Goal: Task Accomplishment & Management: Use online tool/utility

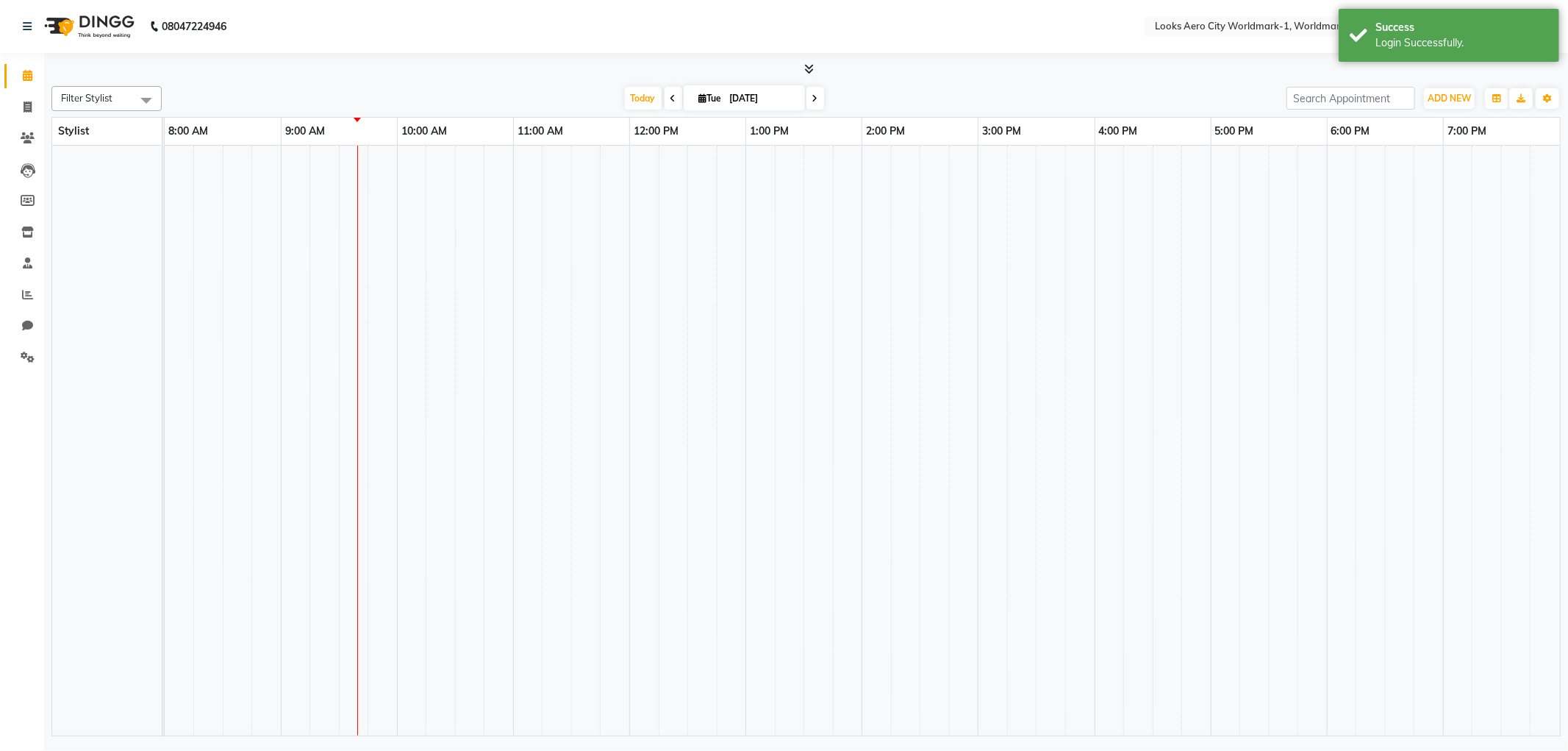
select select "en"
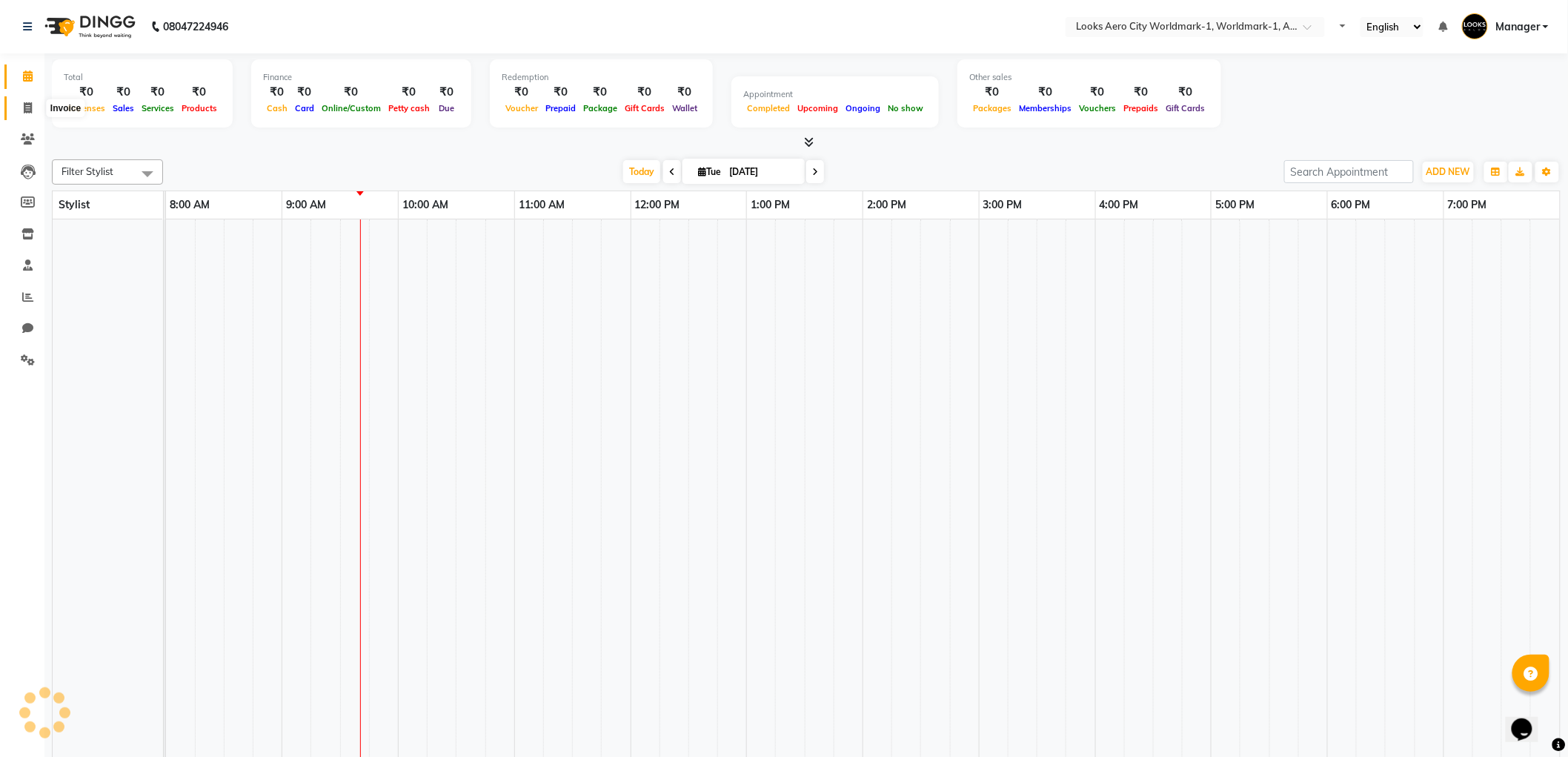
click at [24, 112] on icon at bounding box center [28, 108] width 8 height 11
select select "service"
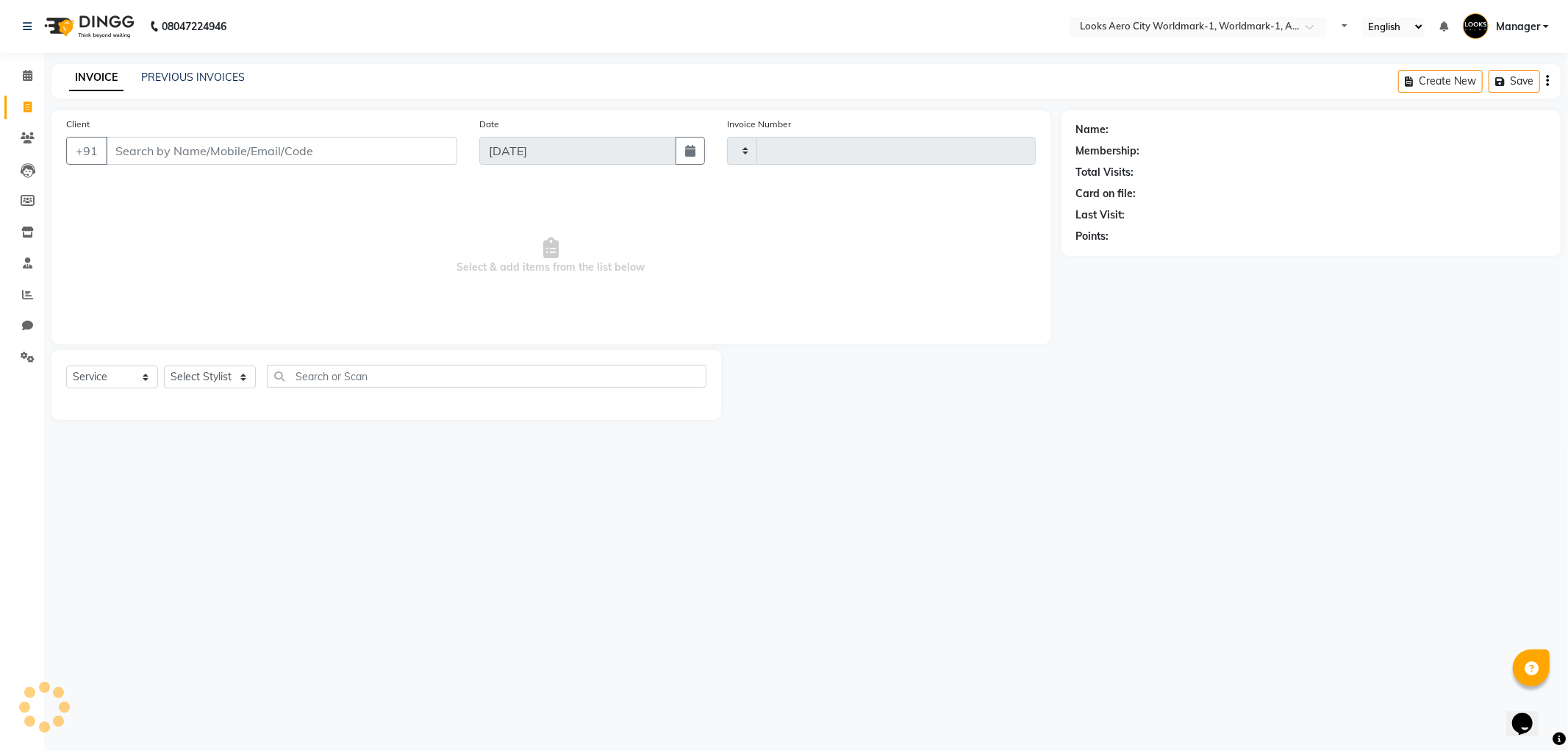
click at [140, 148] on input "Client" at bounding box center [281, 150] width 351 height 28
type input "965000272"
select select "8573"
type input "7073"
type input "9650002720"
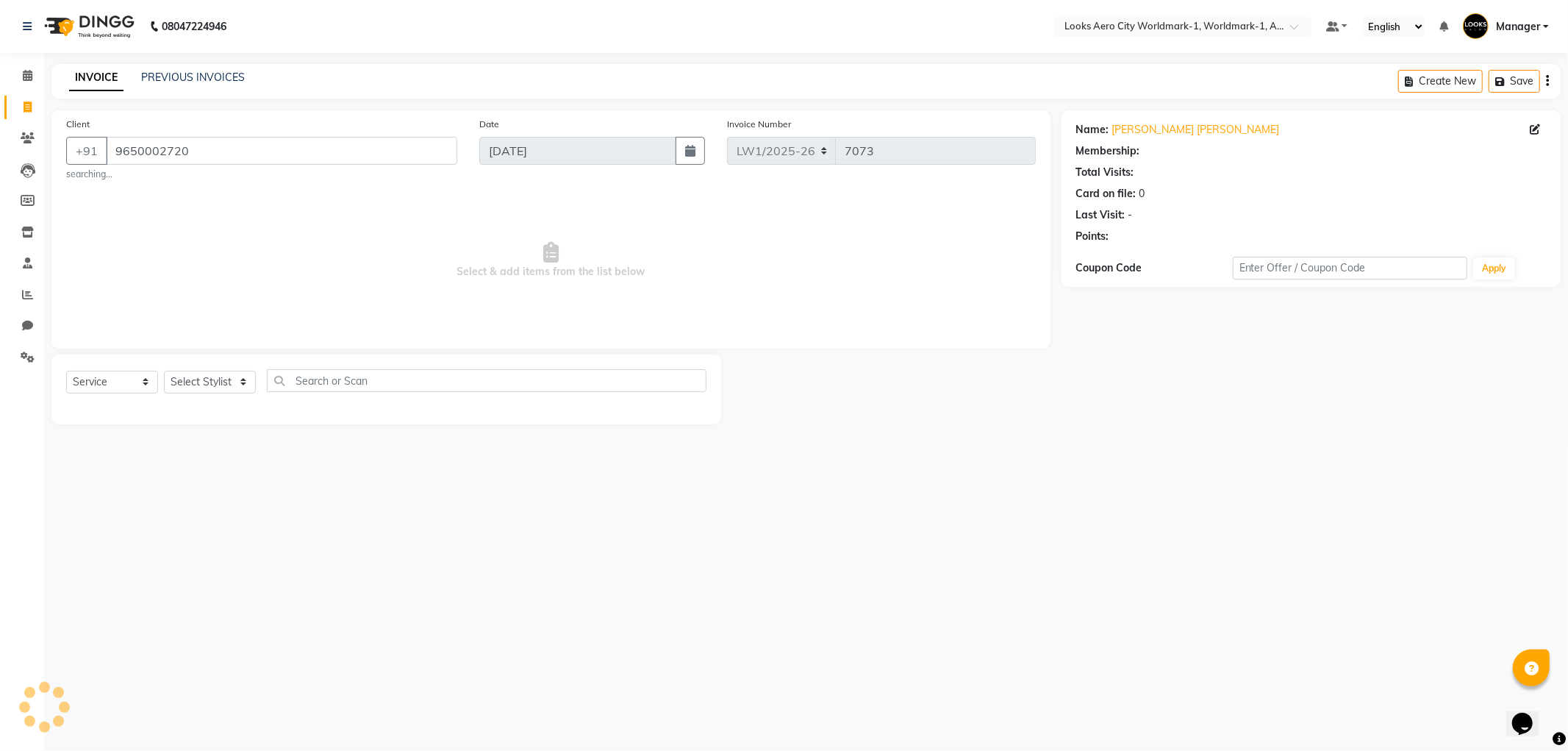
select select "1: Object"
click at [241, 378] on select "Select Stylist [PERSON_NAME] [PERSON_NAME] [PERSON_NAME] [PERSON_NAME] Counter_…" at bounding box center [210, 381] width 92 height 23
select select "84553"
click at [164, 370] on select "Select Stylist [PERSON_NAME] [PERSON_NAME] [PERSON_NAME] [PERSON_NAME] Counter_…" at bounding box center [210, 381] width 92 height 23
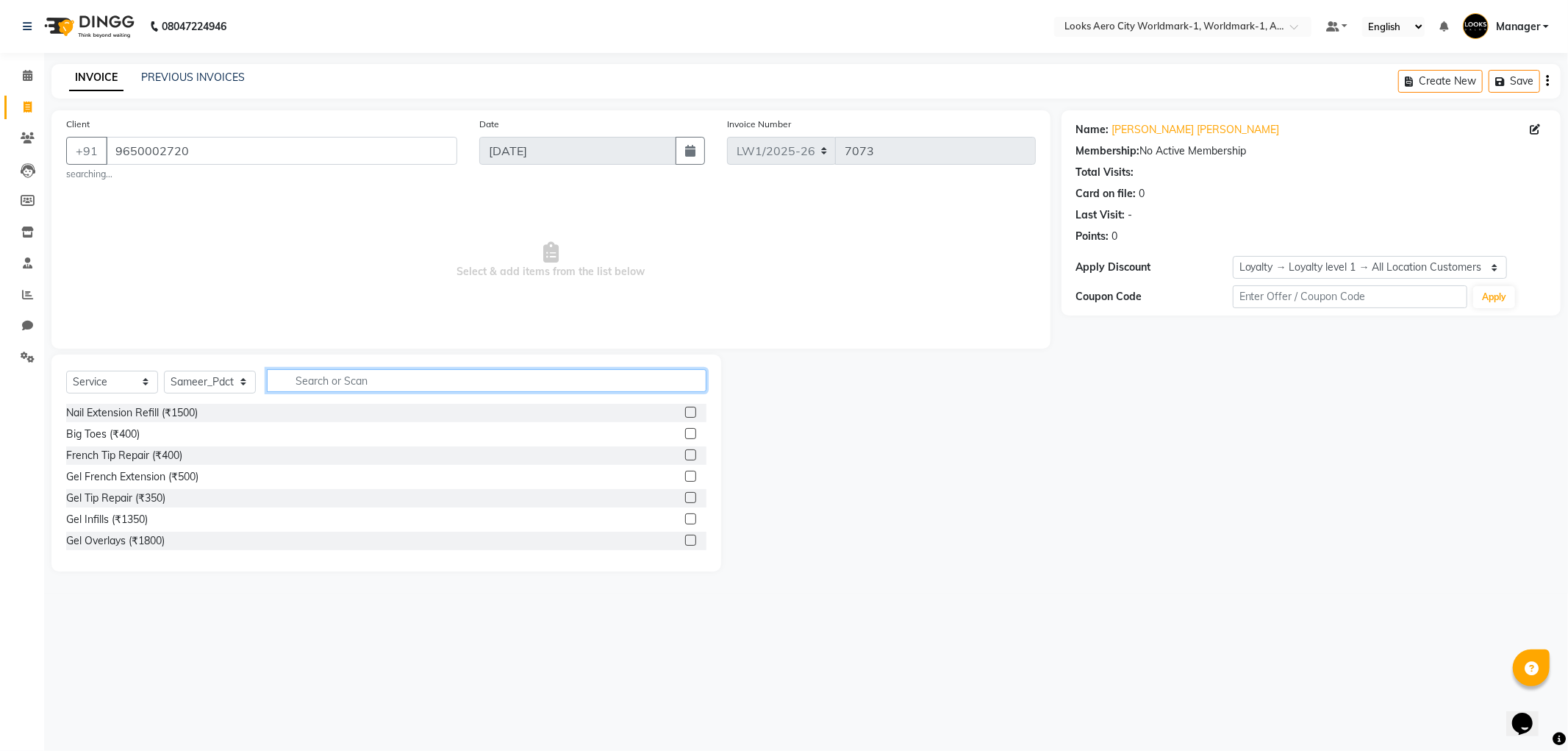
click at [339, 385] on input "text" at bounding box center [486, 380] width 439 height 23
type input "was"
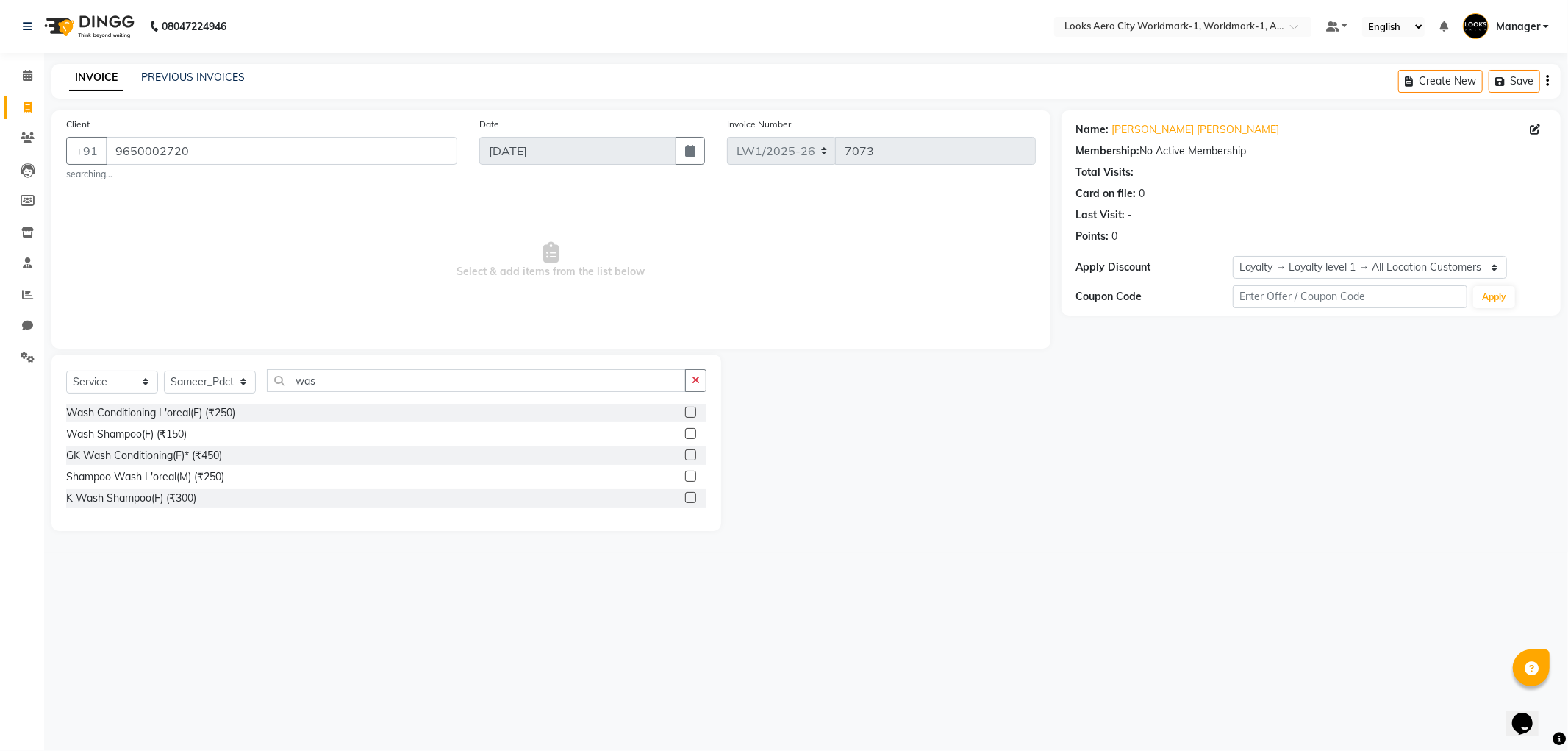
click at [693, 496] on label at bounding box center [690, 497] width 11 height 11
click at [693, 496] on input "checkbox" at bounding box center [689, 498] width 9 height 9
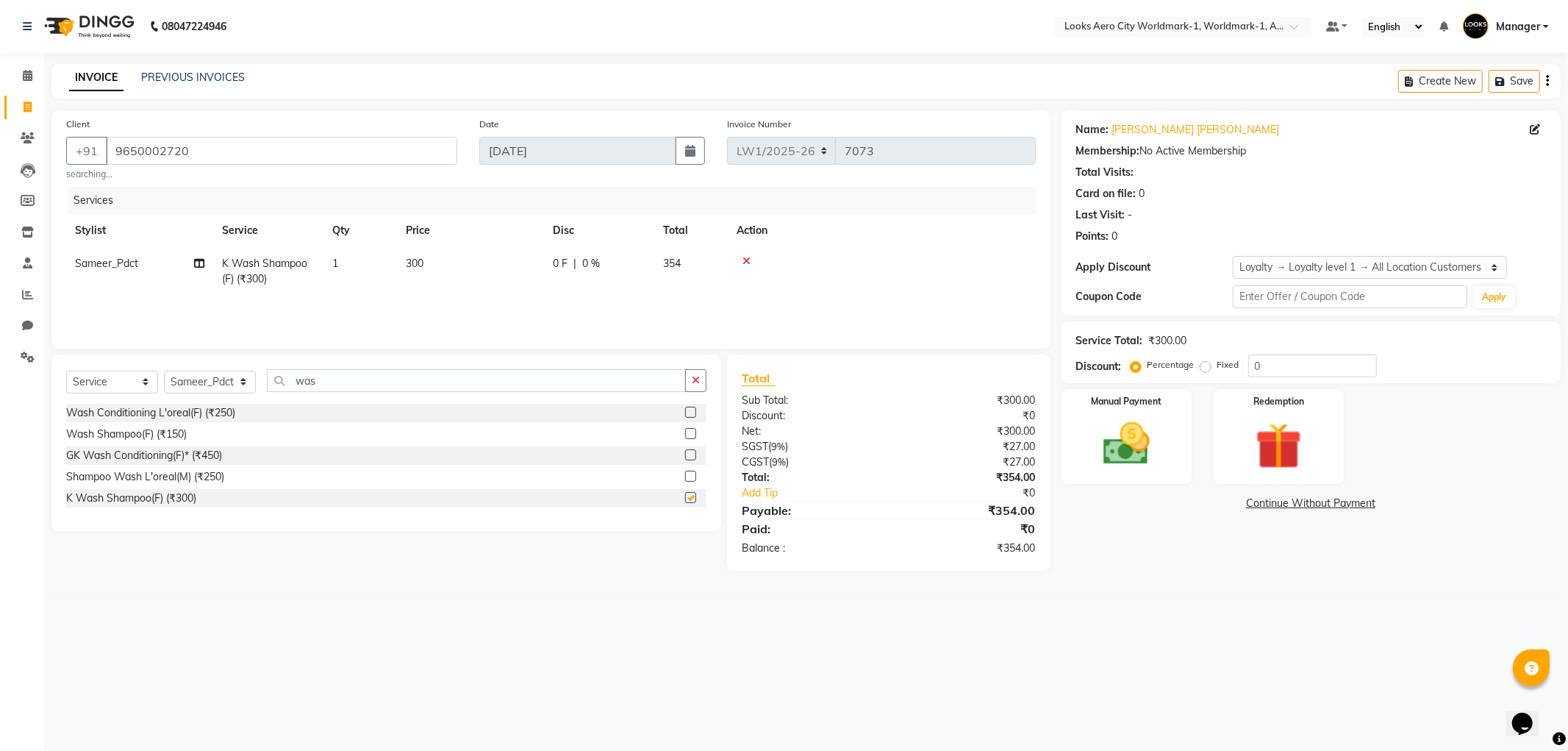
checkbox input "false"
click at [243, 381] on select "Select Stylist [PERSON_NAME] [PERSON_NAME] [PERSON_NAME] [PERSON_NAME] Counter_…" at bounding box center [210, 381] width 92 height 23
select select "84542"
click at [164, 370] on select "Select Stylist [PERSON_NAME] [PERSON_NAME] [PERSON_NAME] [PERSON_NAME] Counter_…" at bounding box center [210, 381] width 92 height 23
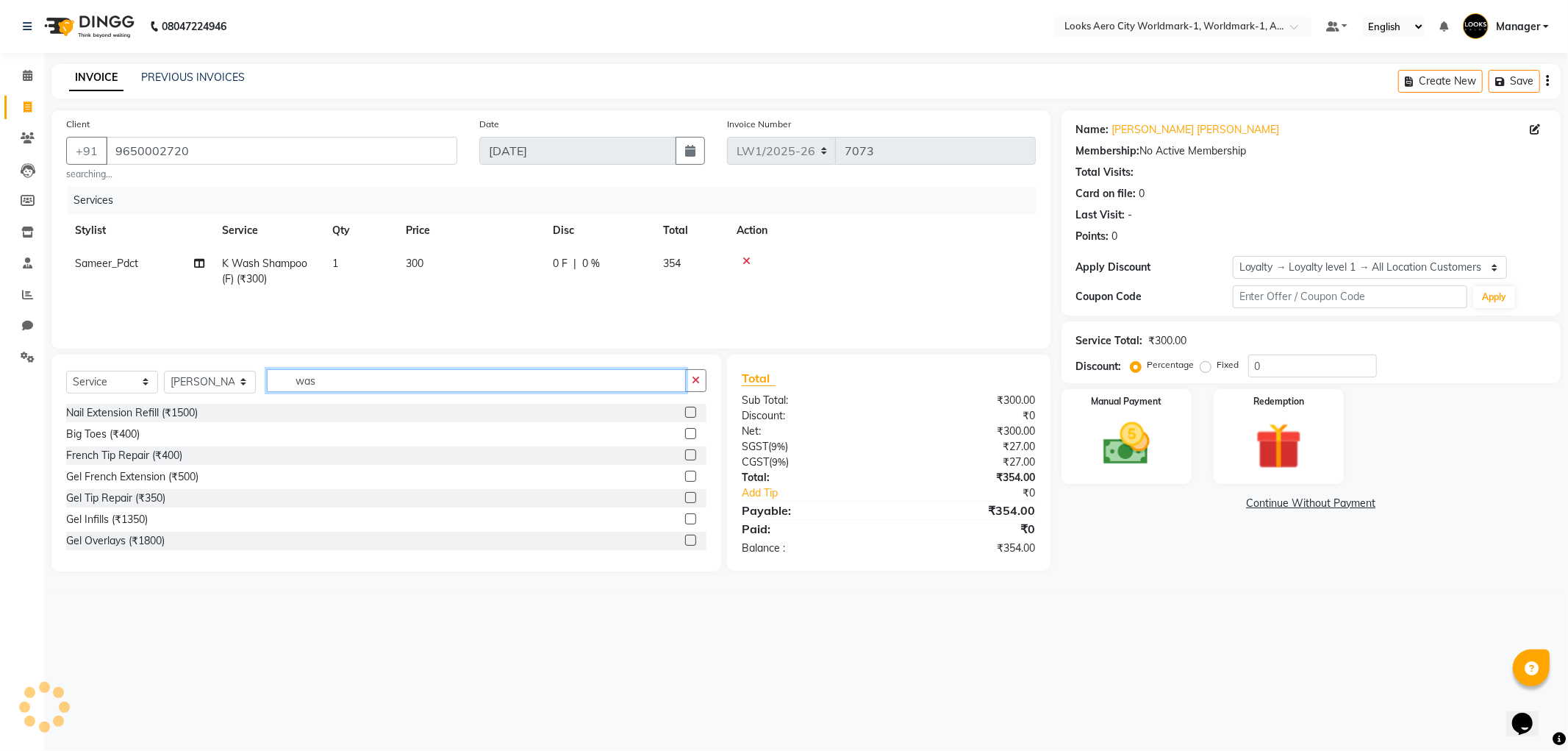
click at [373, 384] on input "was" at bounding box center [476, 380] width 419 height 23
type input "w"
type input "a"
type input "sha"
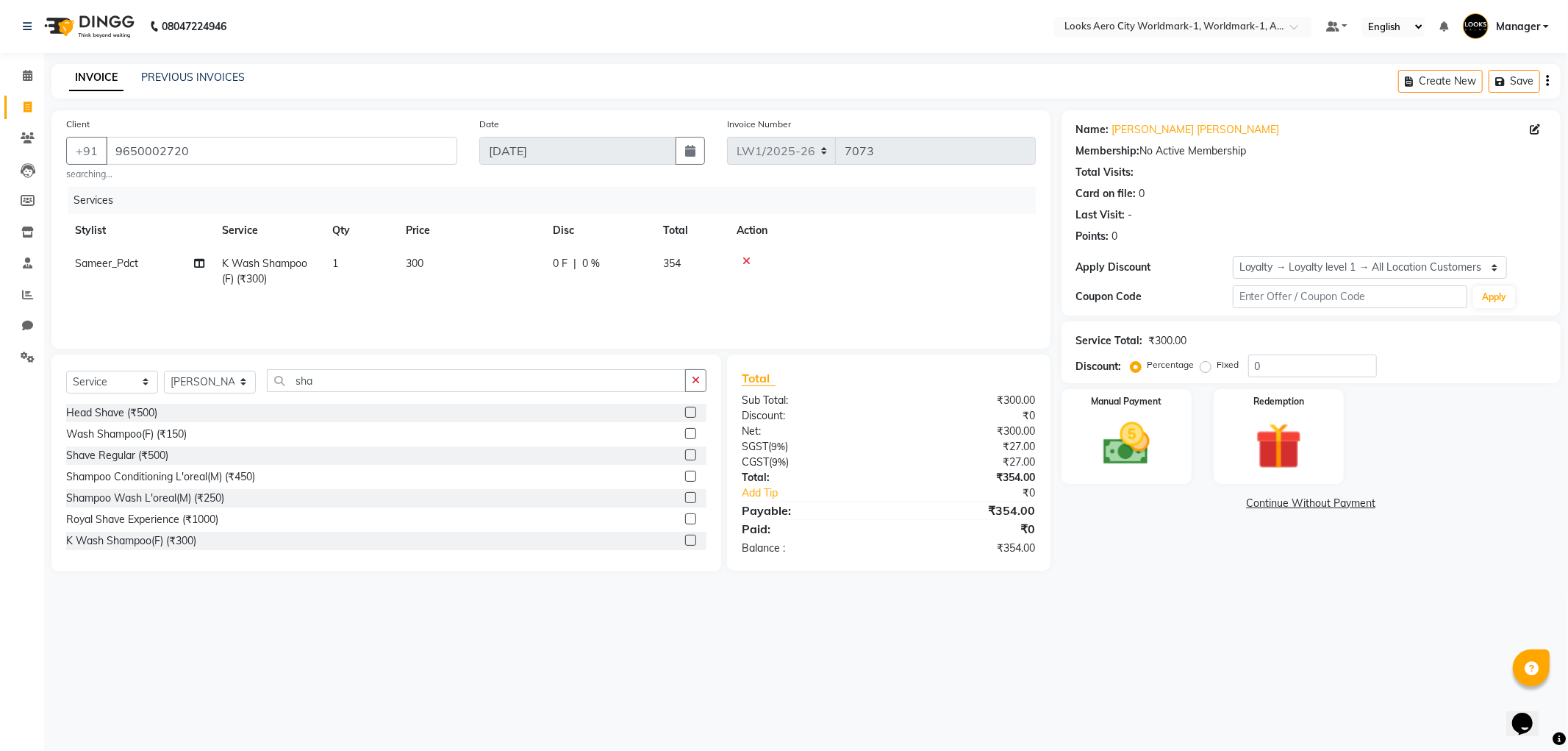
click at [685, 455] on label at bounding box center [690, 455] width 11 height 11
click at [685, 455] on input "checkbox" at bounding box center [689, 455] width 9 height 9
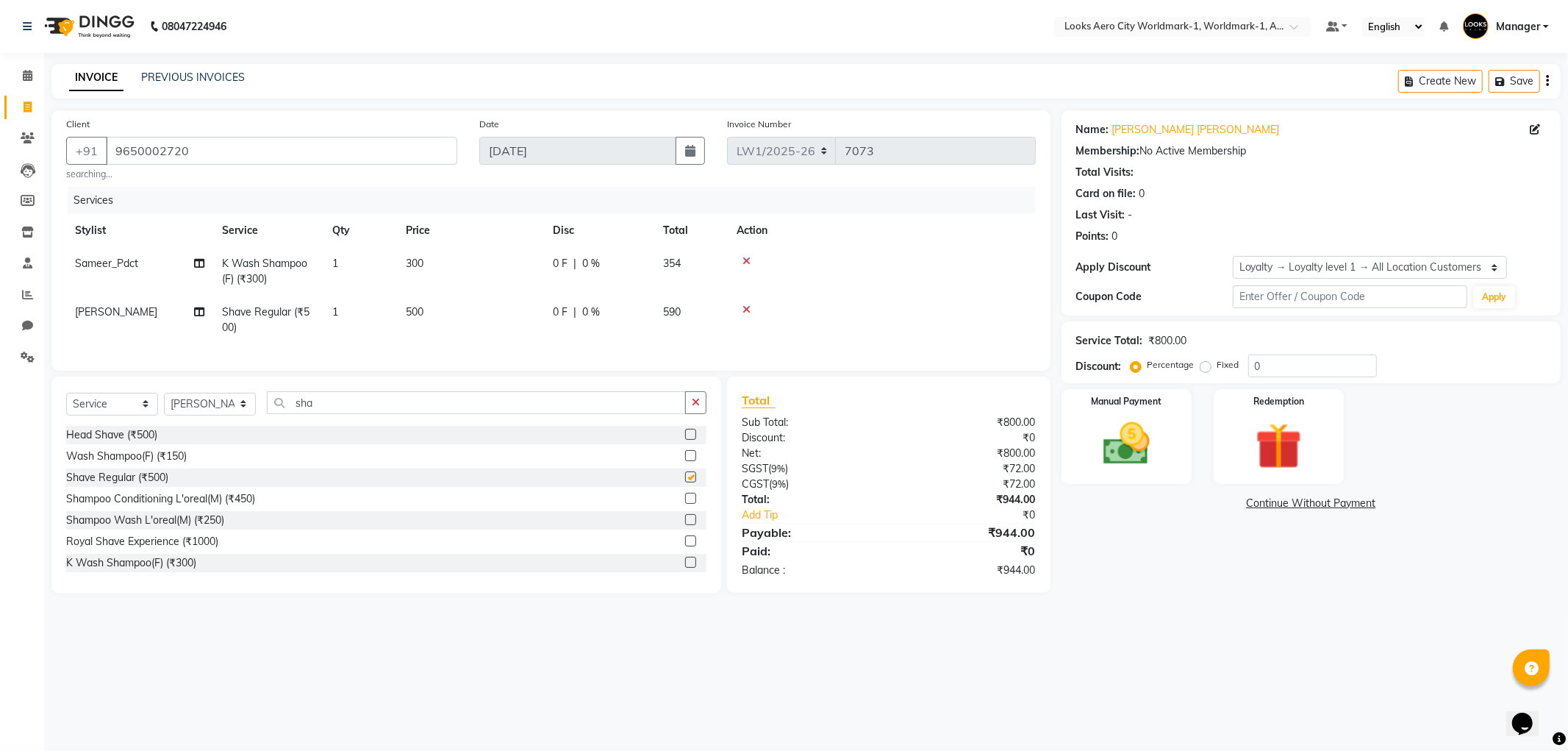
checkbox input "false"
click at [460, 326] on td "500" at bounding box center [470, 320] width 147 height 49
select select "84542"
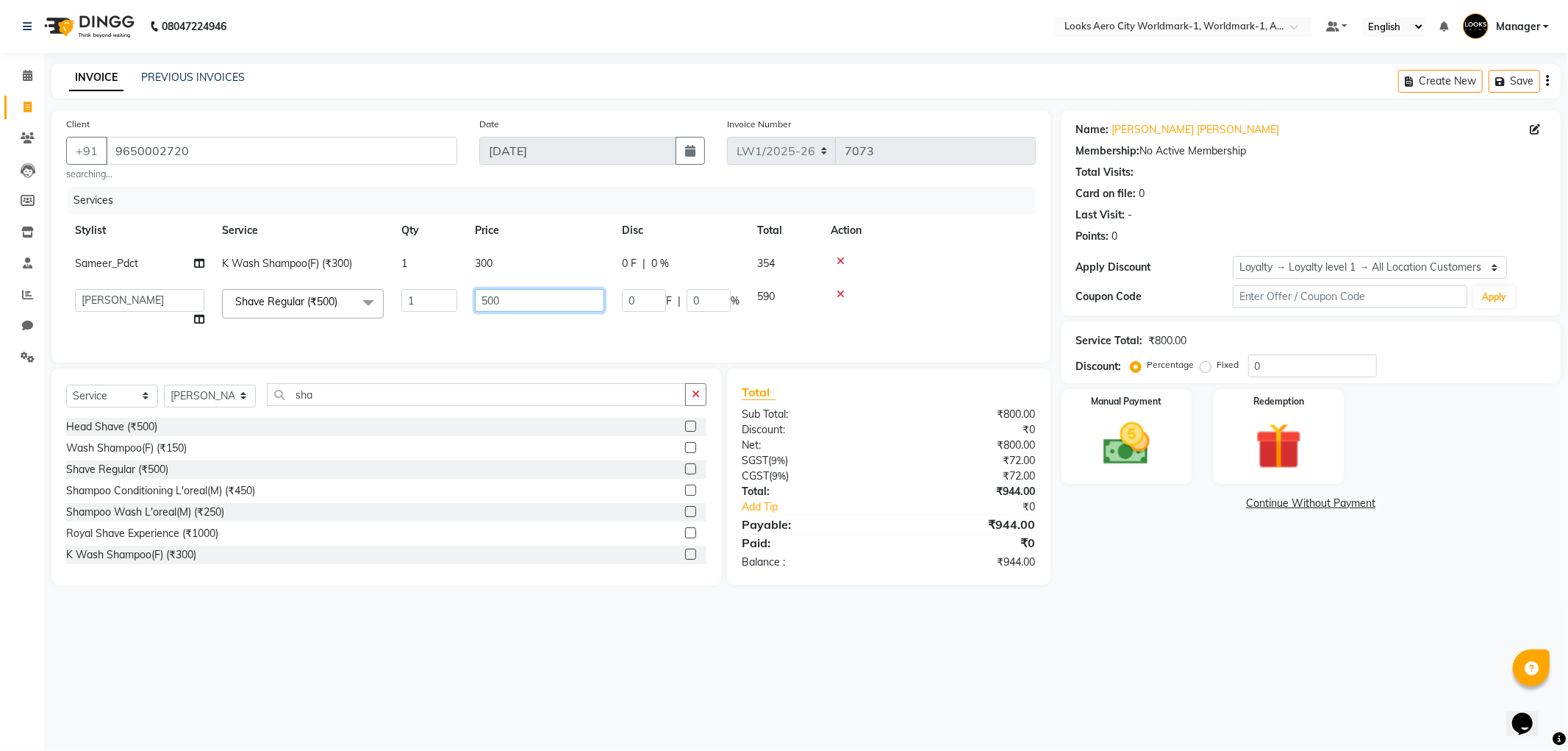
click at [539, 294] on input "500" at bounding box center [539, 300] width 130 height 23
type input "5"
type input "350"
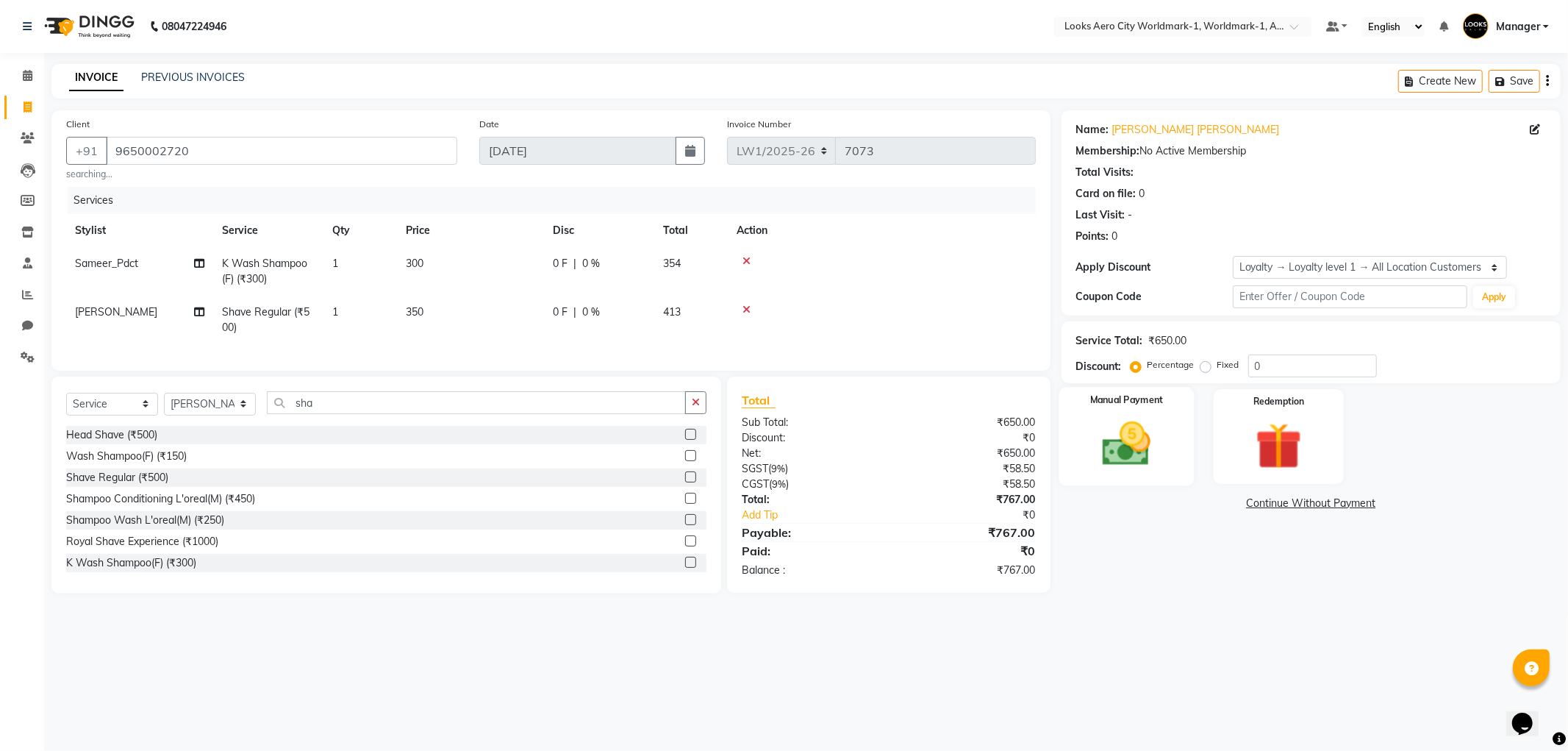
click at [1129, 467] on img at bounding box center [1126, 444] width 78 height 56
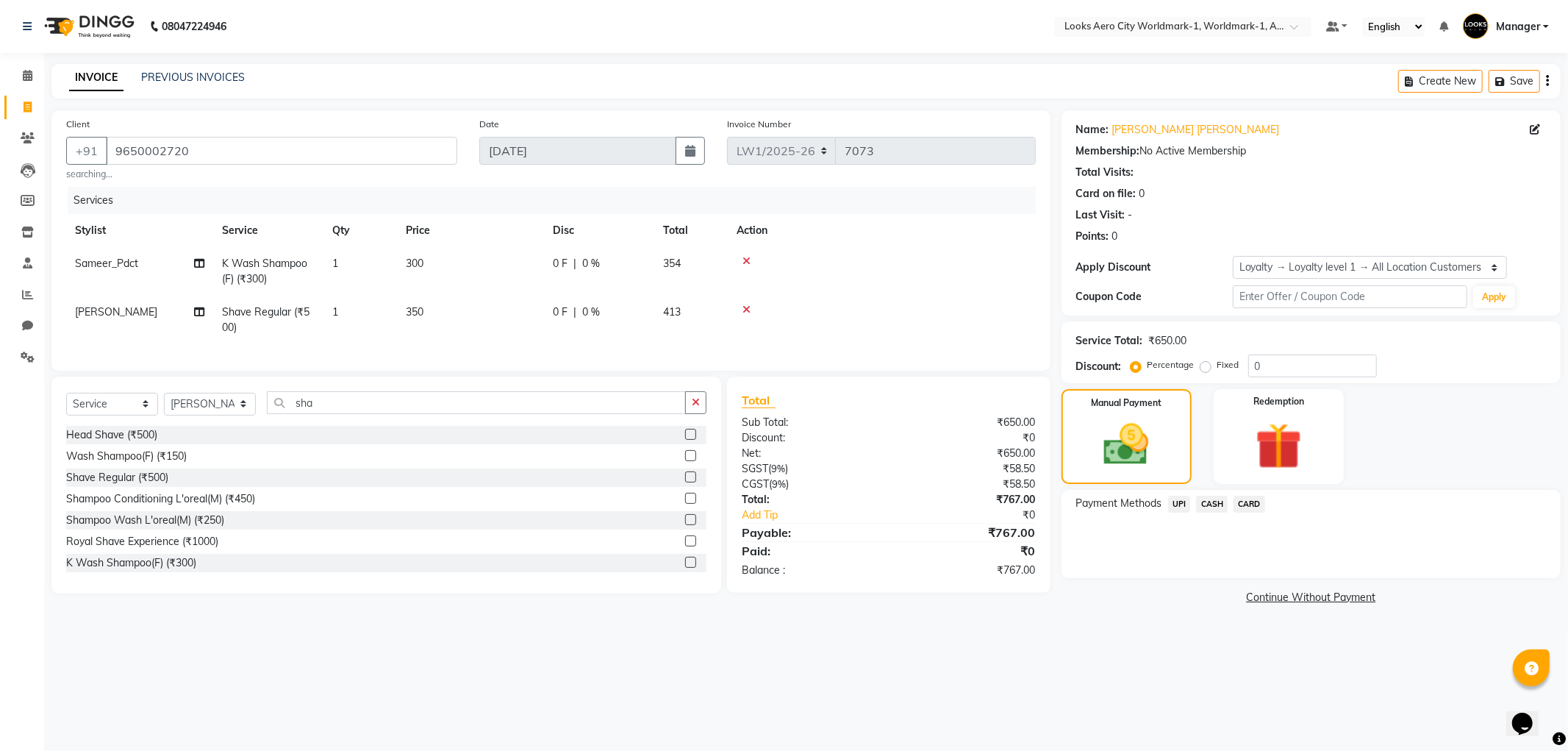
click at [1256, 503] on span "CARD" at bounding box center [1249, 504] width 32 height 17
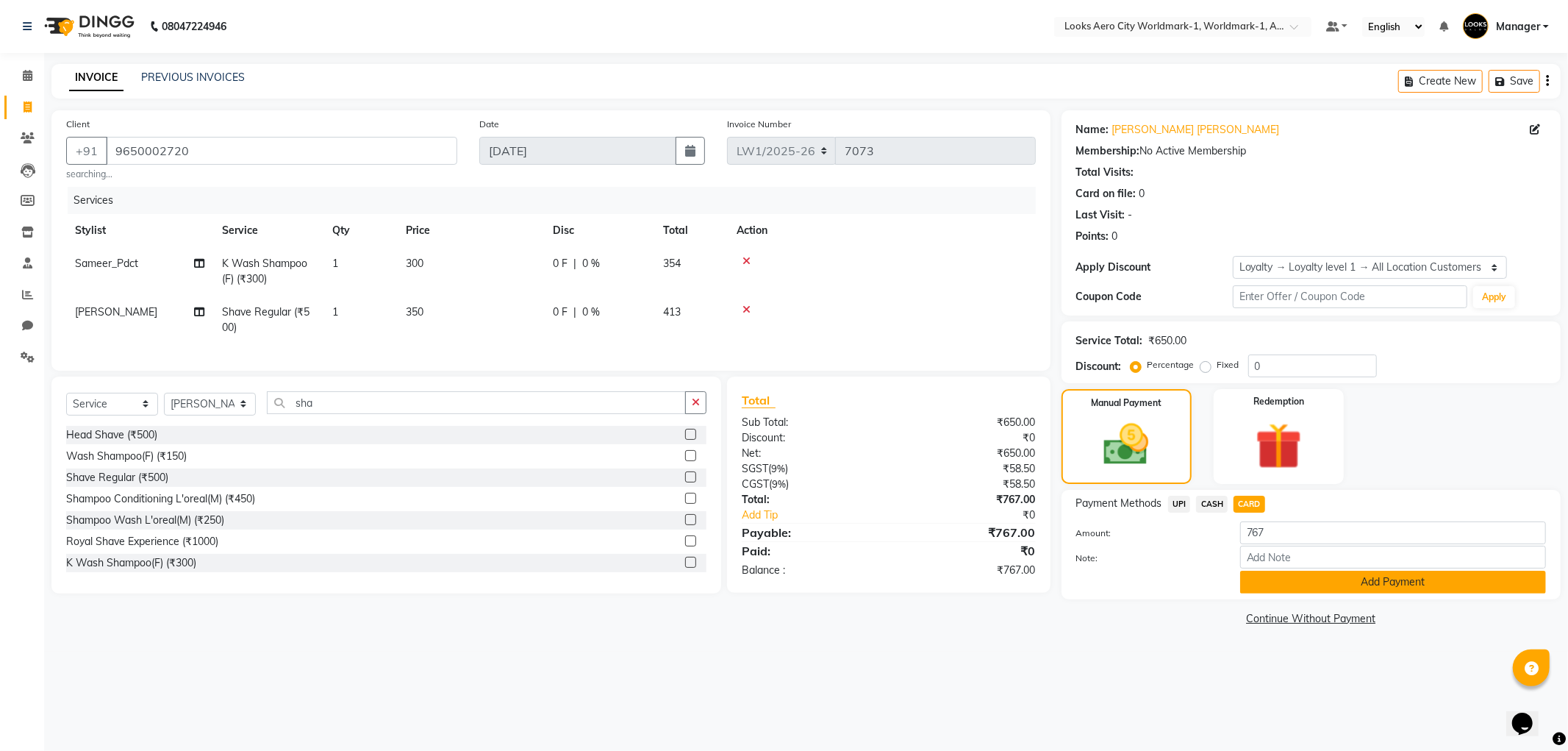
click at [1261, 579] on button "Add Payment" at bounding box center [1392, 582] width 306 height 23
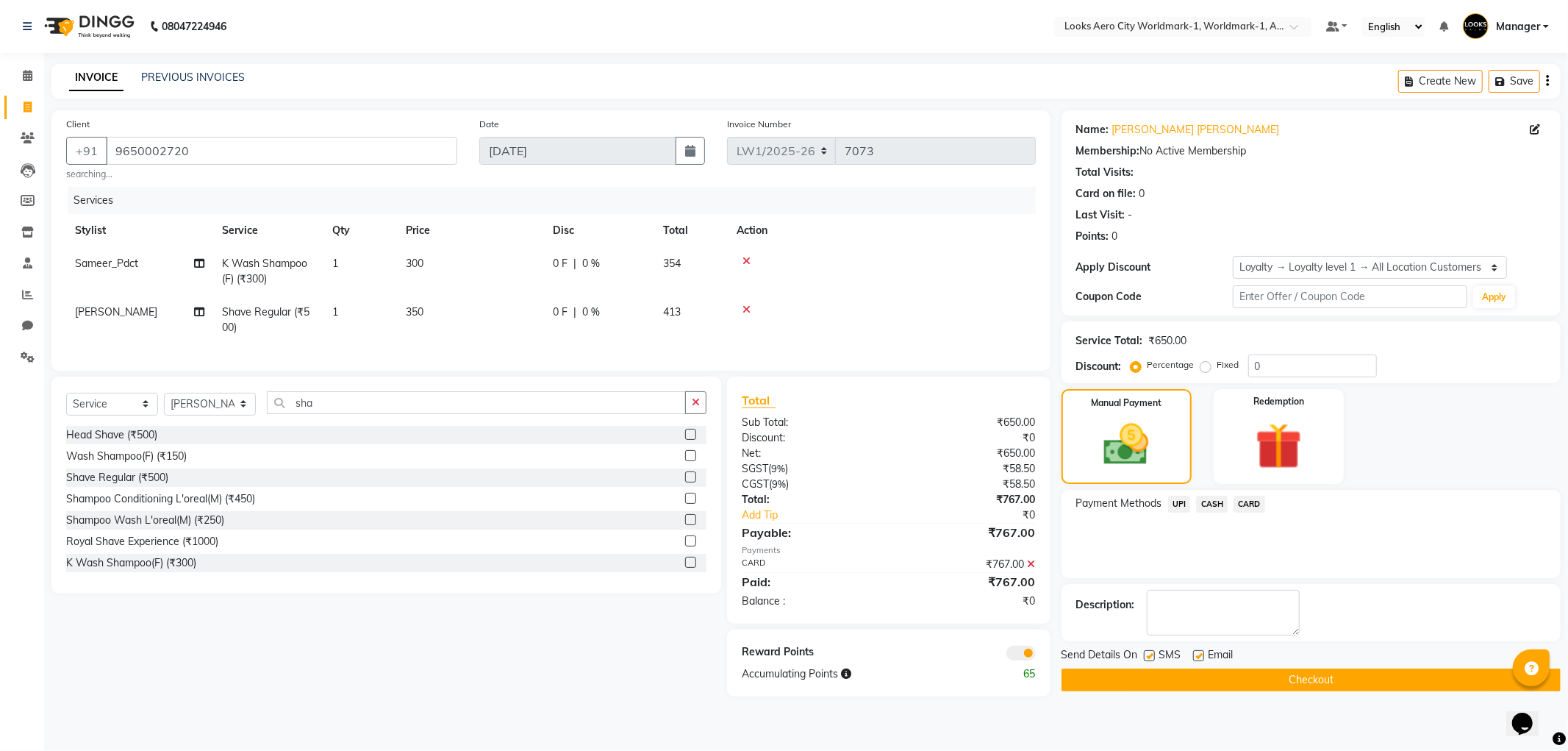
click at [1225, 675] on button "Checkout" at bounding box center [1310, 679] width 499 height 23
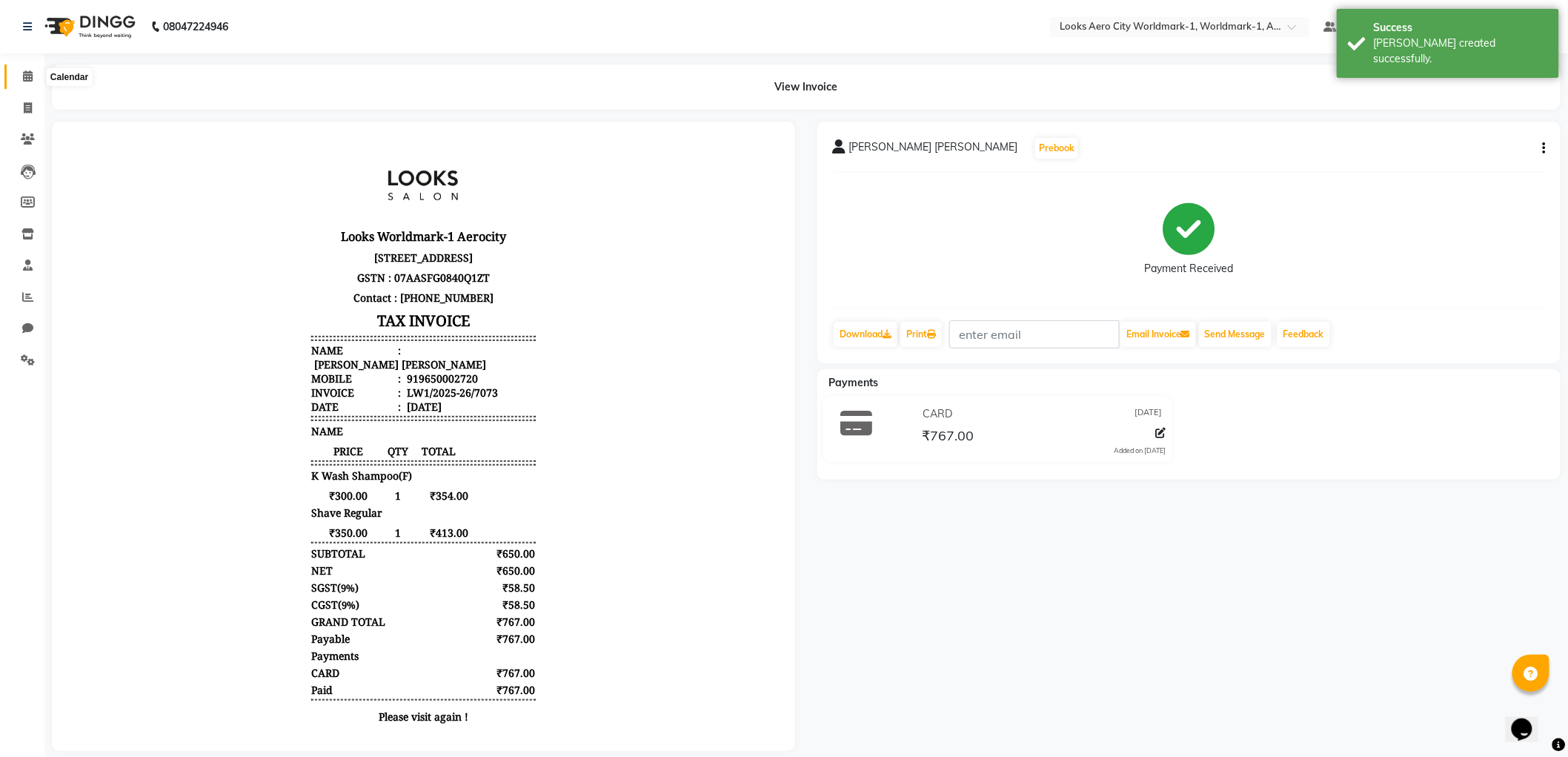
click at [26, 81] on icon at bounding box center [27, 76] width 9 height 11
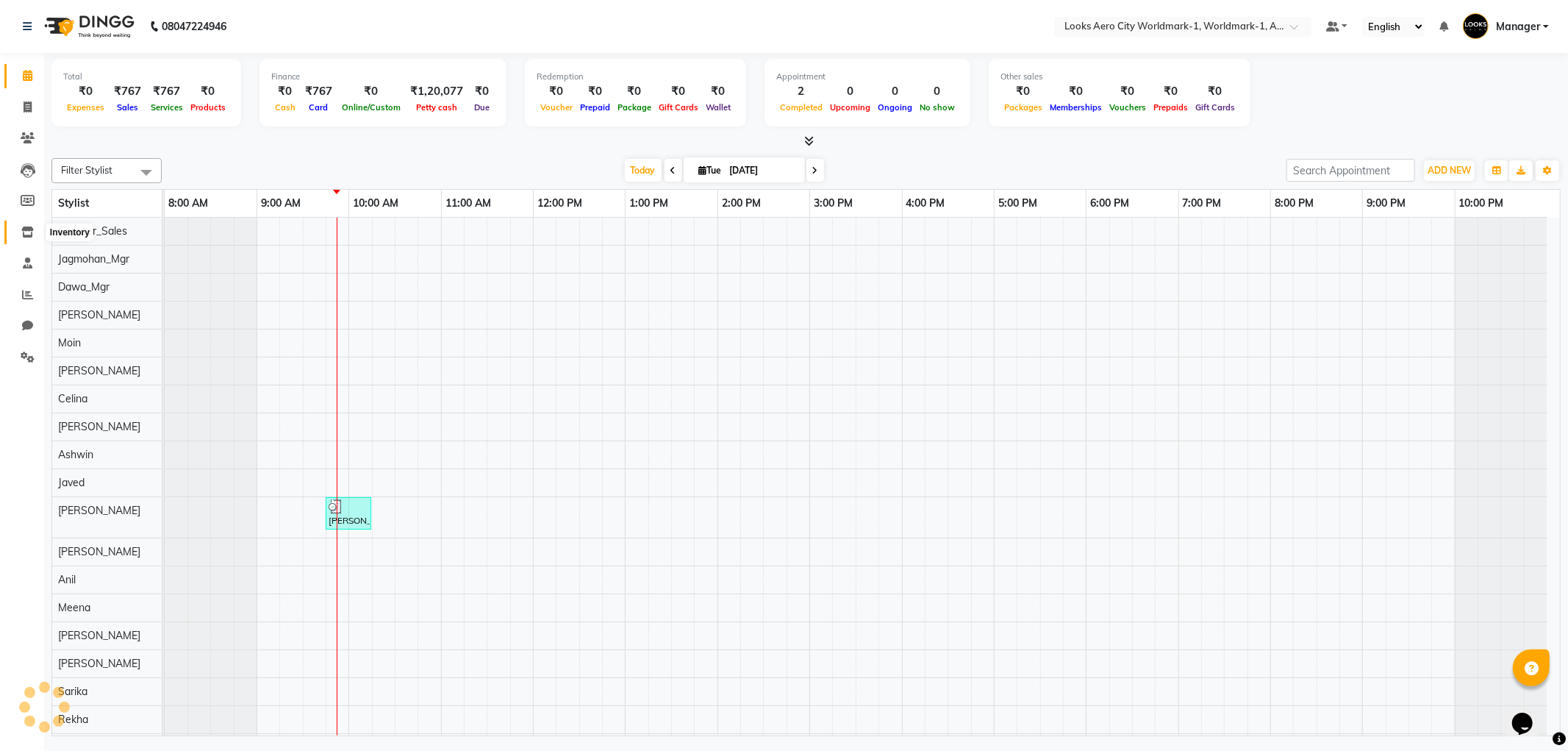
click at [30, 235] on icon at bounding box center [27, 232] width 13 height 11
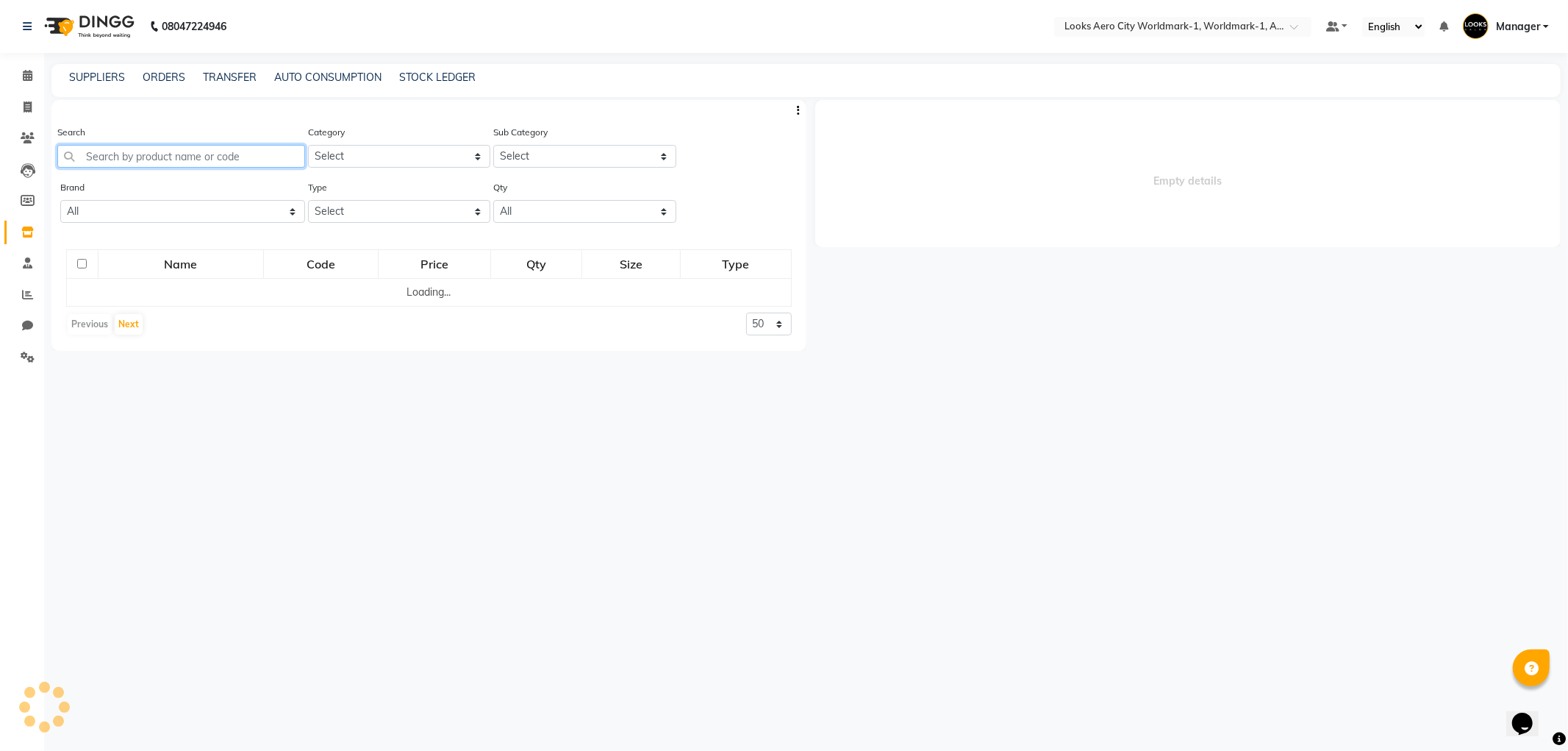
drag, startPoint x: 86, startPoint y: 157, endPoint x: 136, endPoint y: 166, distance: 50.8
click at [94, 158] on input "text" at bounding box center [181, 156] width 247 height 23
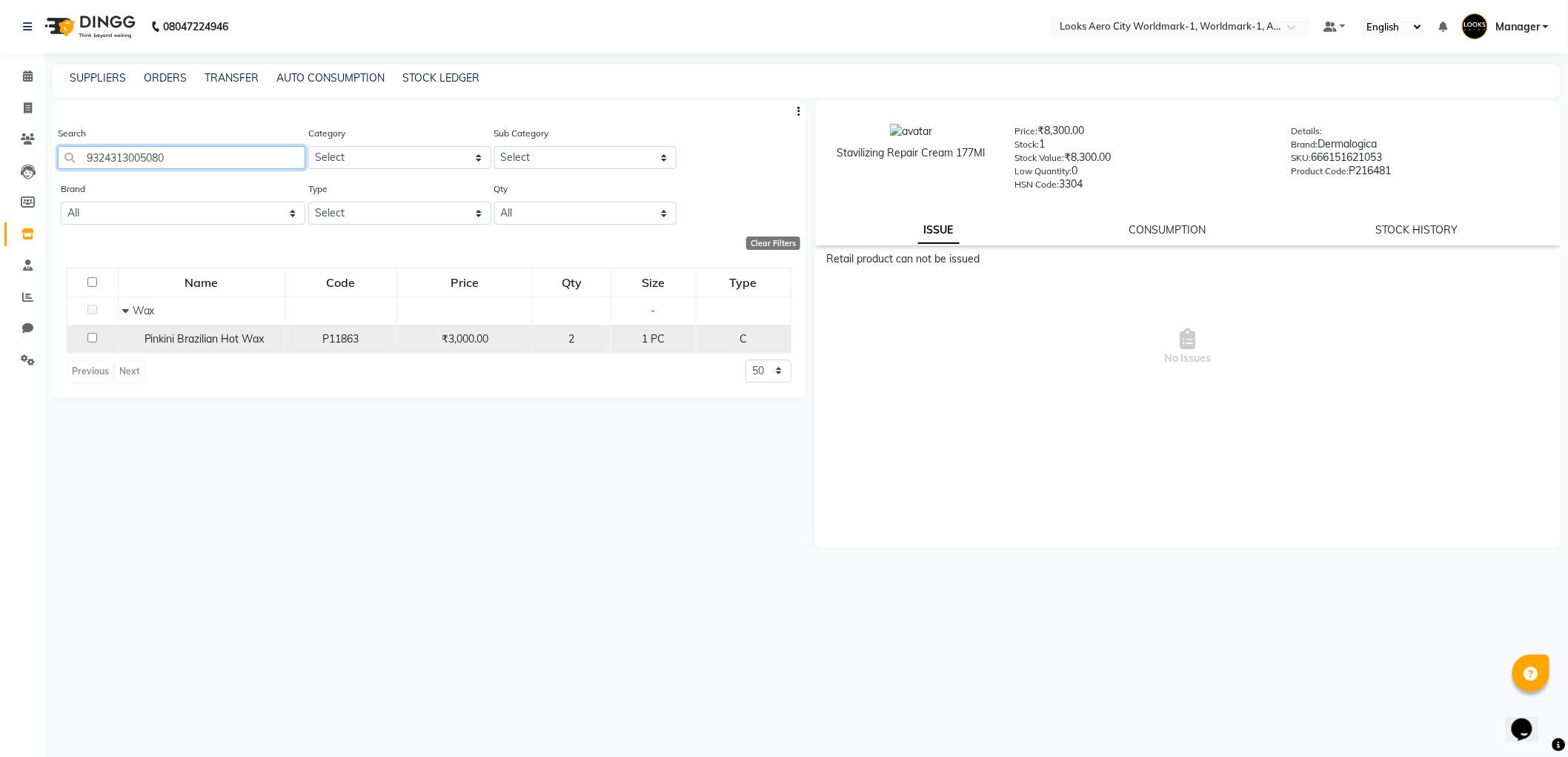
type input "9324313005080"
click at [90, 338] on input "checkbox" at bounding box center [92, 337] width 9 height 9
checkbox input "true"
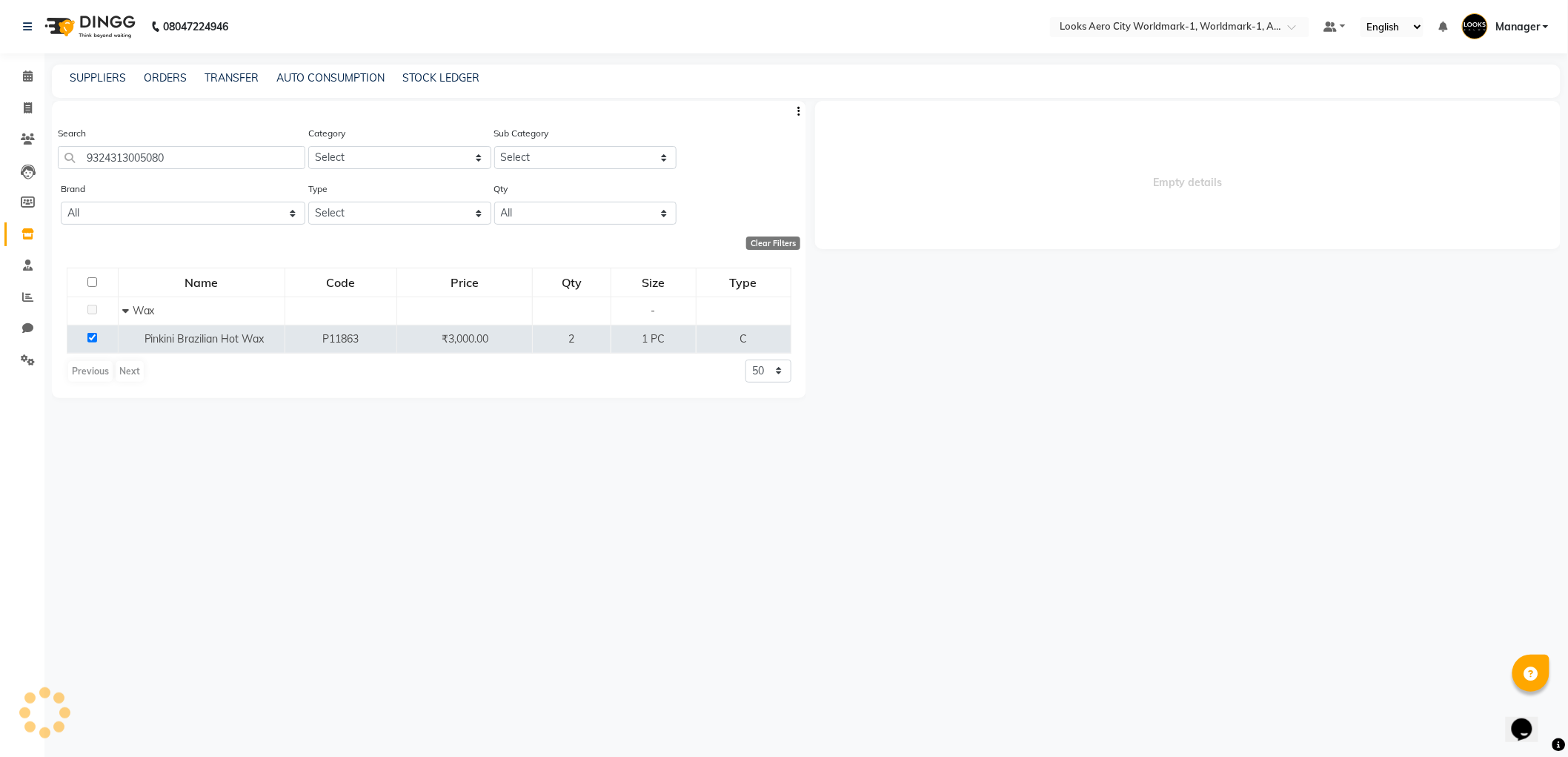
select select
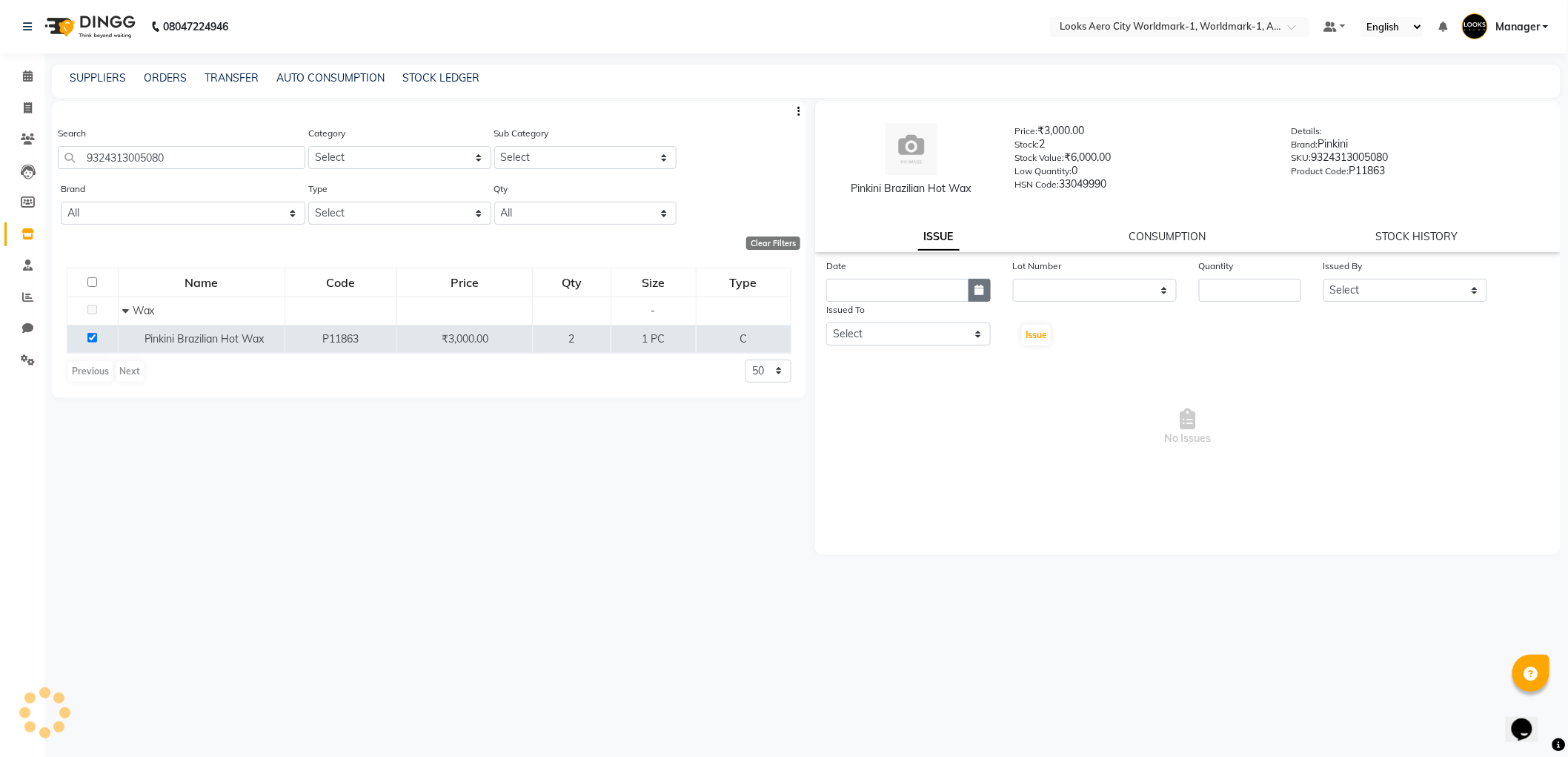
click at [980, 295] on icon "button" at bounding box center [979, 289] width 8 height 10
select select "9"
select select "2025"
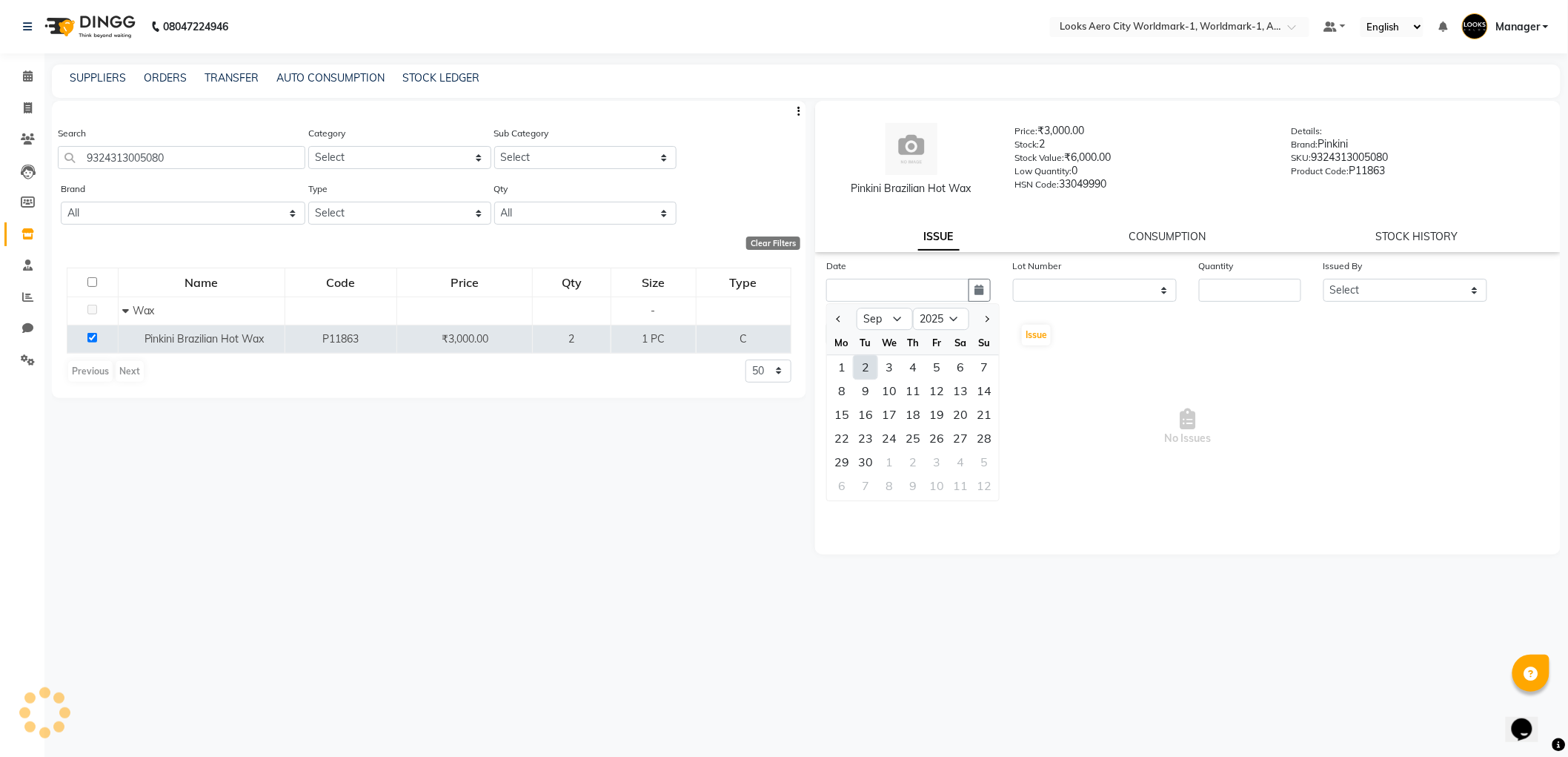
click at [870, 364] on div "2" at bounding box center [865, 367] width 24 height 24
type input "[DATE]"
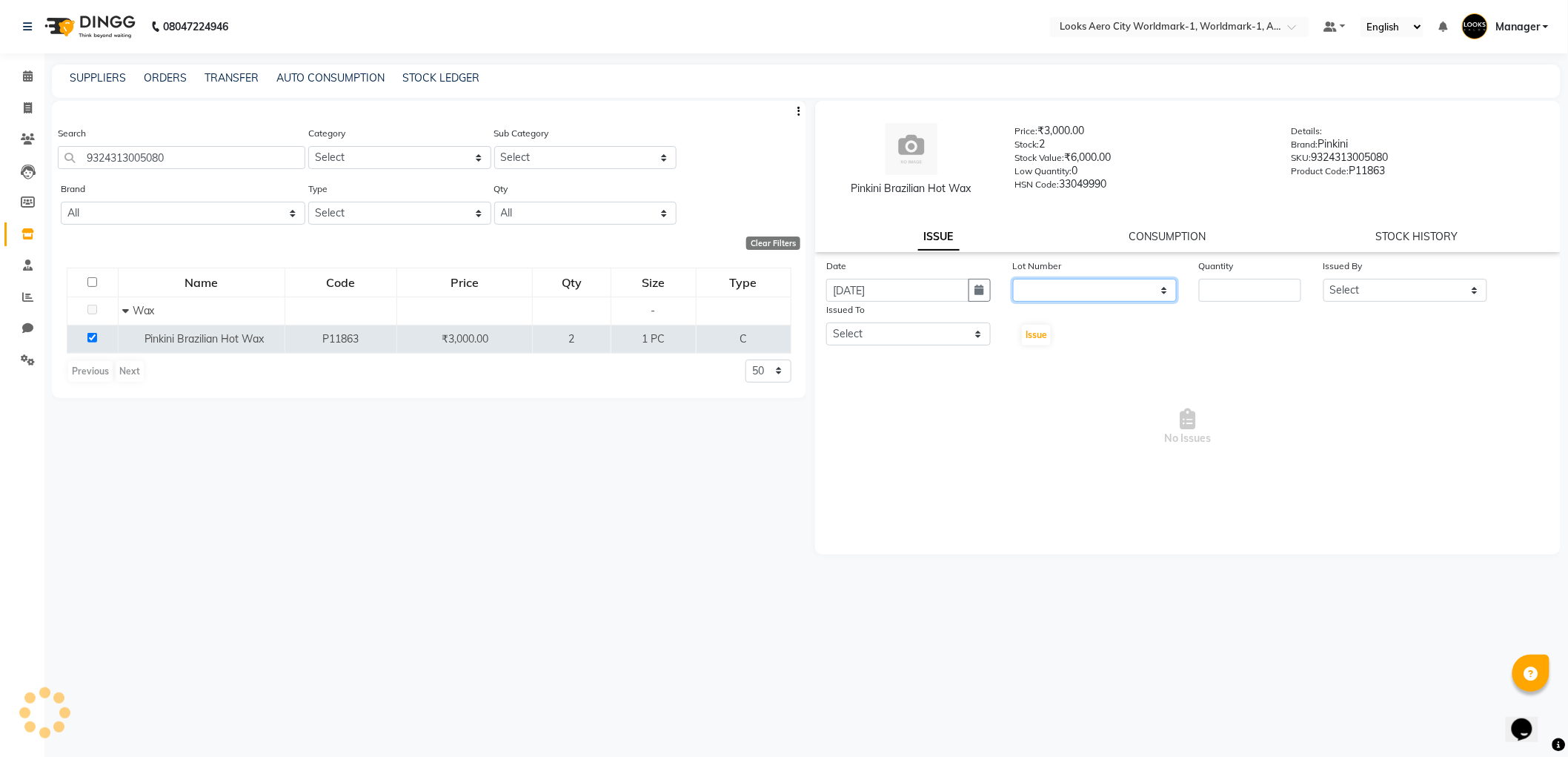
click at [1165, 292] on select "None" at bounding box center [1095, 289] width 165 height 23
select select "0: null"
click at [1013, 278] on select "None" at bounding box center [1095, 289] width 165 height 23
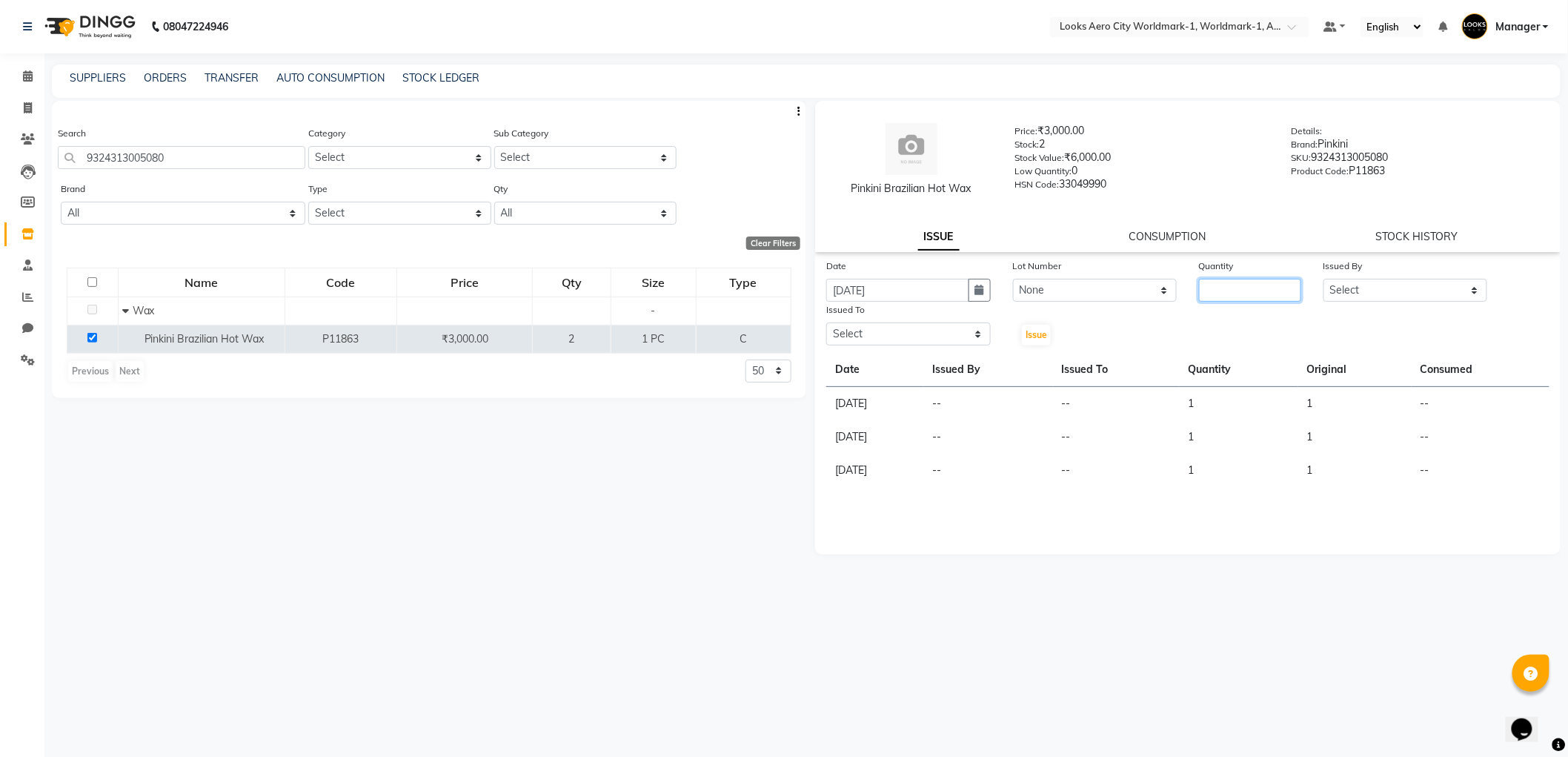
click at [1275, 292] on input "number" at bounding box center [1250, 289] width 103 height 23
click at [1475, 288] on select "Select" at bounding box center [1406, 289] width 165 height 23
click at [1324, 278] on select "Select" at bounding box center [1406, 289] width 165 height 23
click at [1471, 287] on select "Select" at bounding box center [1406, 289] width 165 height 23
click at [976, 332] on select "Select" at bounding box center [909, 334] width 165 height 23
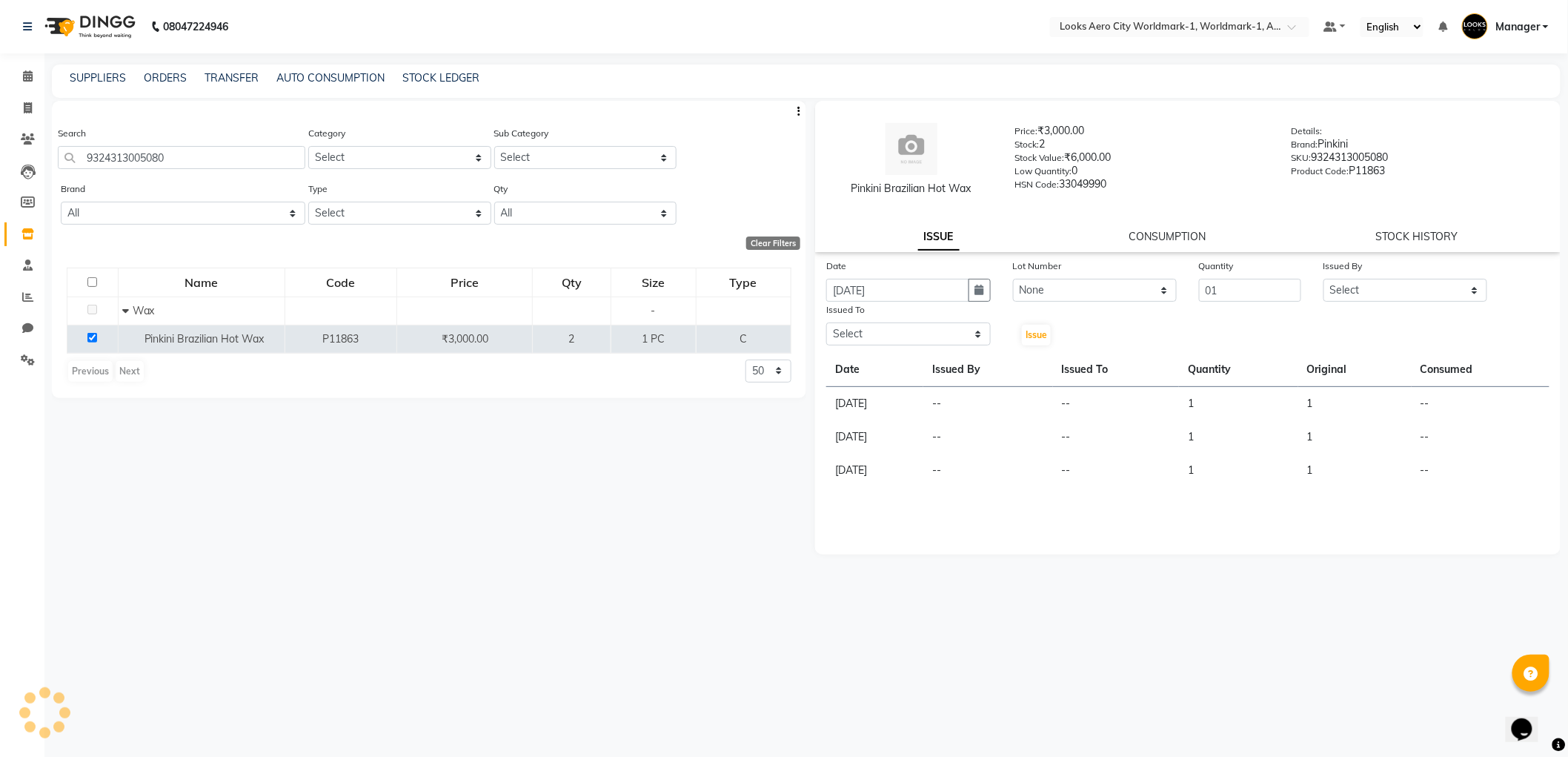
click at [1026, 620] on div "Pinkini Brazilian Hot Wax Price: ₹3,000.00 Stock: 2 Stock Value: ₹6,000.00 Low …" at bounding box center [1183, 423] width 754 height 643
click at [1471, 288] on select "Select" at bounding box center [1406, 289] width 165 height 23
click at [1476, 288] on select "Select" at bounding box center [1406, 289] width 165 height 23
click at [977, 335] on select "Select" at bounding box center [909, 334] width 165 height 23
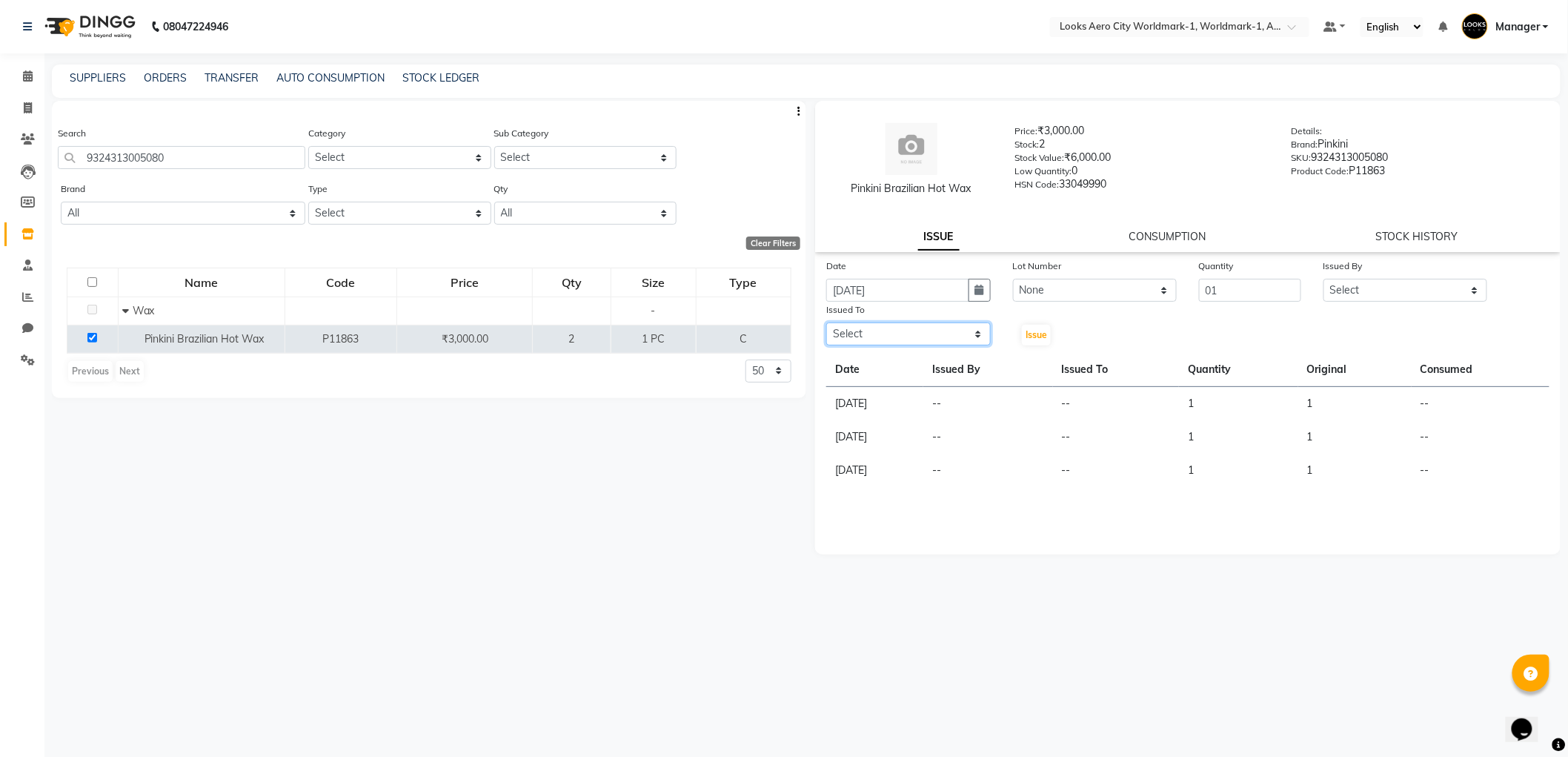
click at [977, 335] on select "Select" at bounding box center [909, 334] width 165 height 23
click at [1475, 289] on select "Select" at bounding box center [1406, 289] width 165 height 23
click at [1471, 291] on select "Select" at bounding box center [1406, 289] width 165 height 23
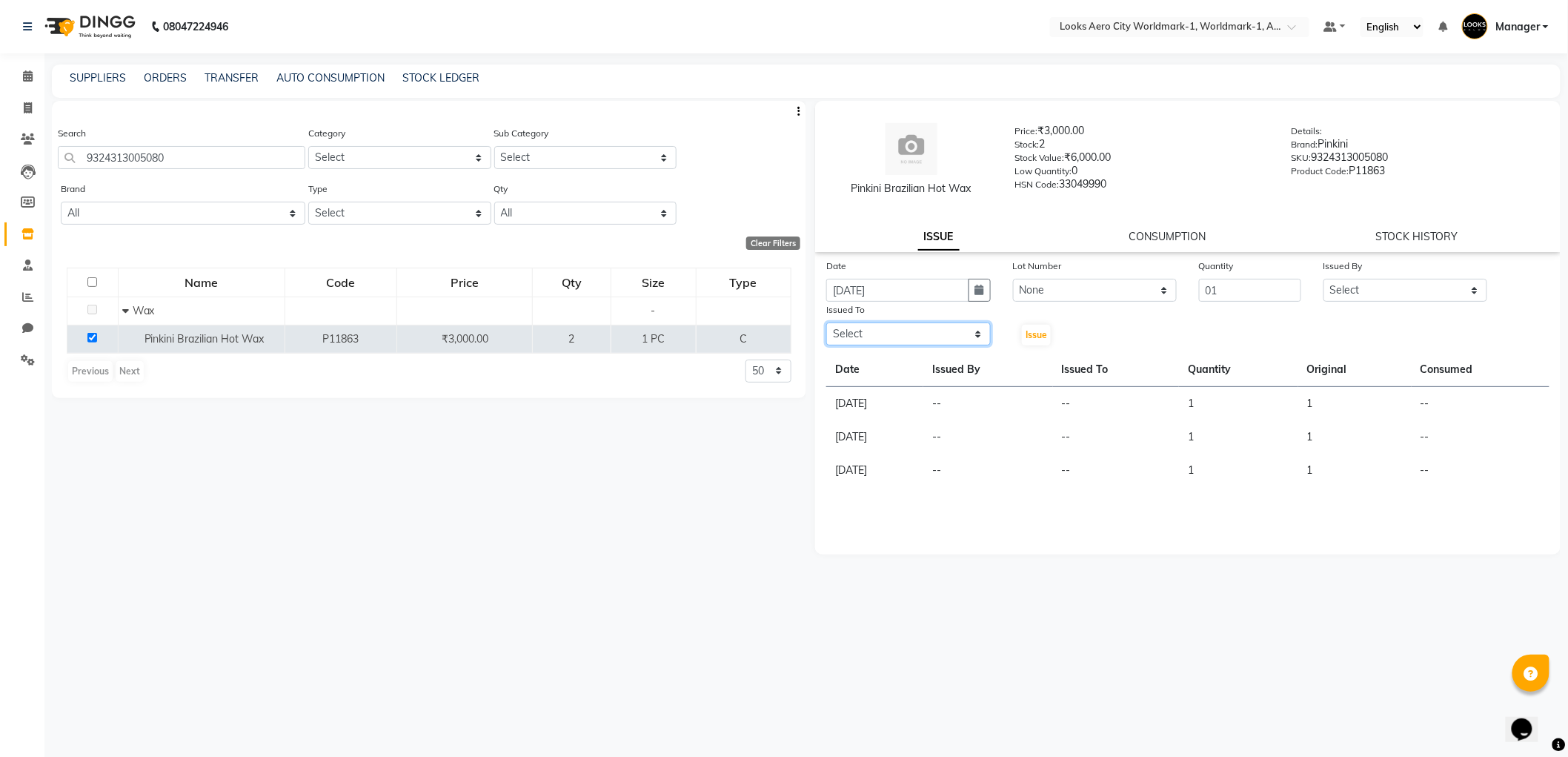
click at [978, 332] on select "Select" at bounding box center [909, 334] width 165 height 23
click at [620, 540] on div "Search 9324313005080 Category Select Skin Personal Care Hair Threading Loreal B…" at bounding box center [428, 423] width 754 height 643
click at [973, 335] on select "Select" at bounding box center [909, 334] width 165 height 23
click at [1475, 290] on select "Select" at bounding box center [1406, 289] width 165 height 23
click at [1288, 289] on input "01" at bounding box center [1250, 289] width 103 height 23
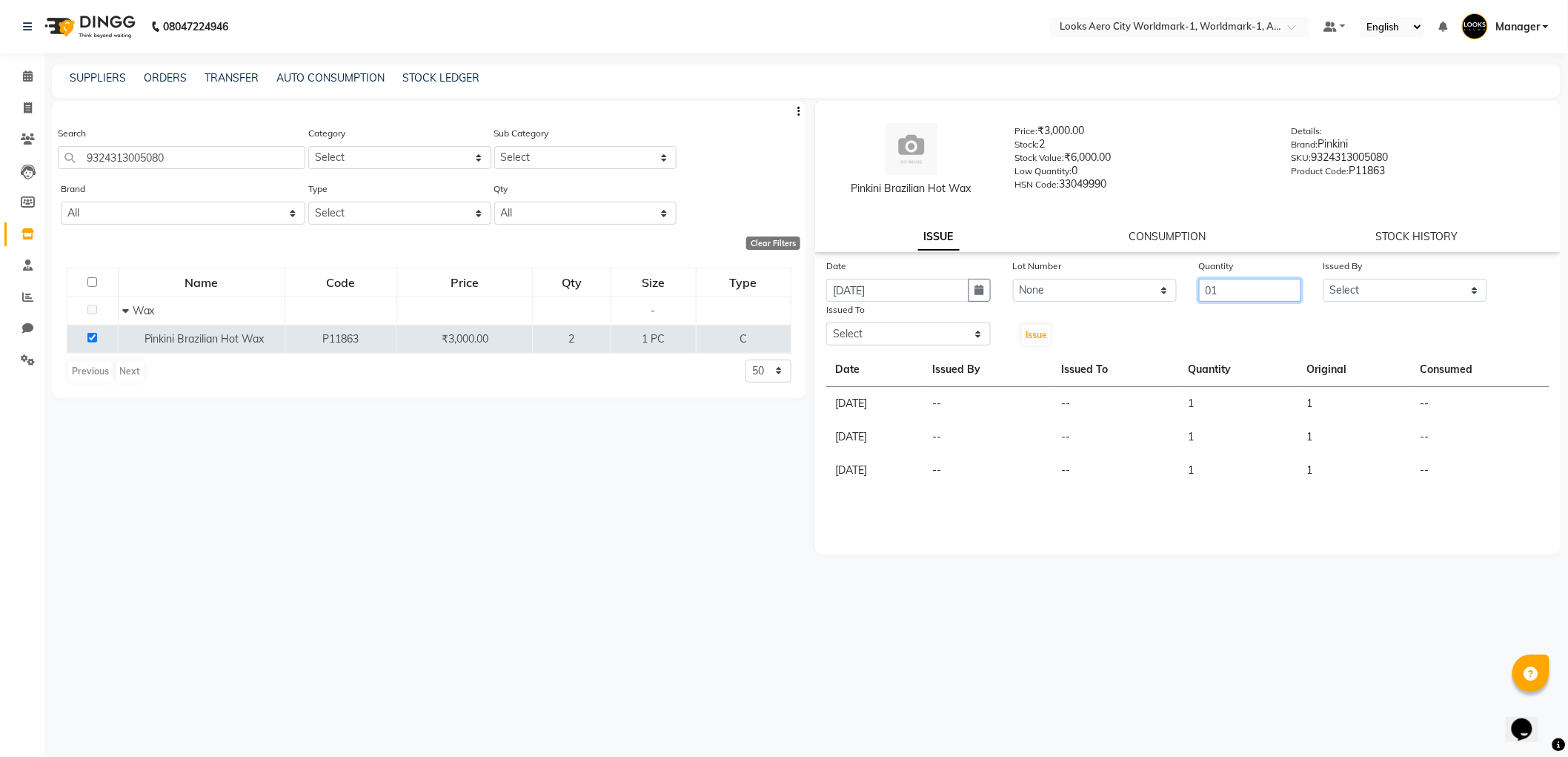
type input "0"
type input "01"
click at [1476, 292] on select "Select" at bounding box center [1406, 289] width 165 height 23
click at [979, 330] on select "Select" at bounding box center [909, 334] width 165 height 23
click at [1032, 332] on span "Issue" at bounding box center [1036, 334] width 21 height 11
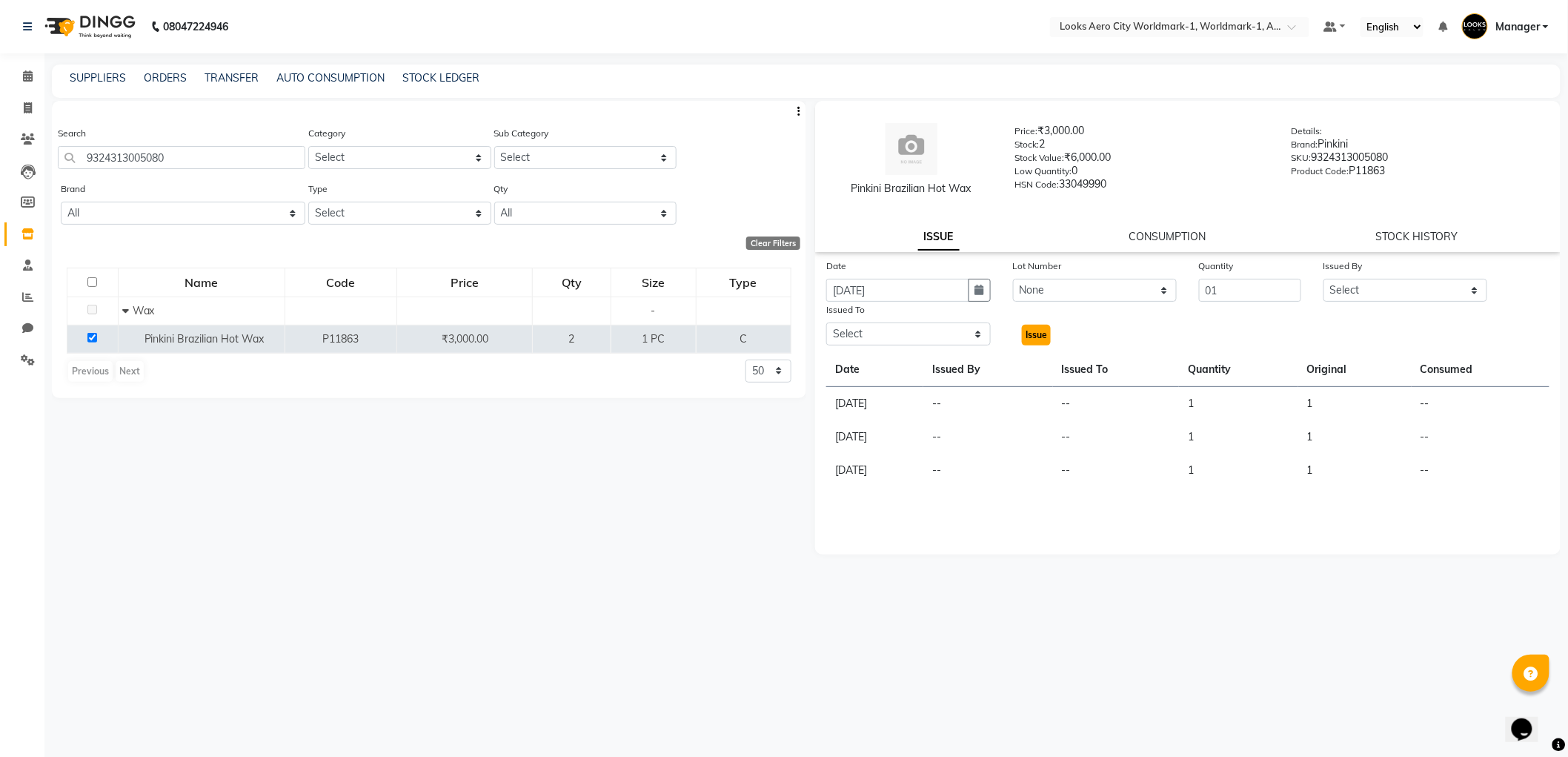
click at [1032, 337] on span "Issue" at bounding box center [1036, 334] width 21 height 11
click at [30, 75] on icon at bounding box center [27, 76] width 9 height 11
